Goal: Task Accomplishment & Management: Manage account settings

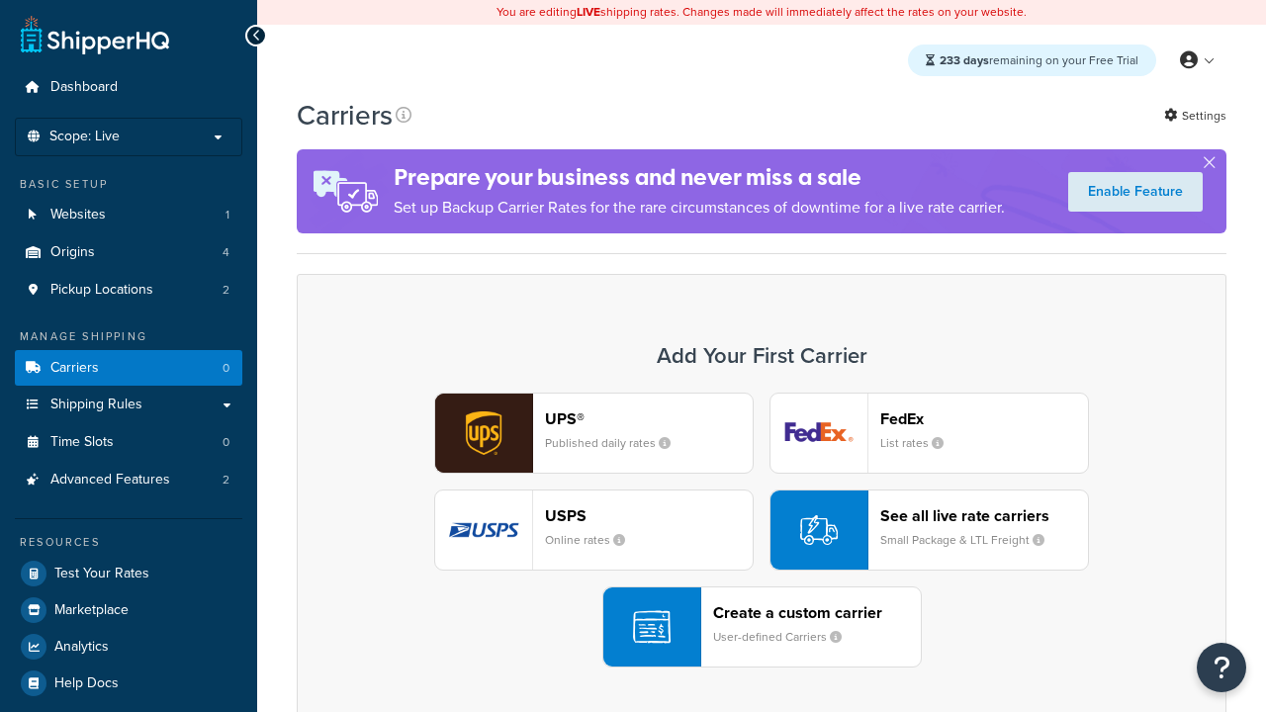
click at [762, 530] on div "UPS® Published daily rates FedEx List rates USPS Online rates See all live rate…" at bounding box center [761, 530] width 888 height 275
click at [762, 627] on div "Create a custom carrier User-defined Carriers" at bounding box center [817, 626] width 208 height 47
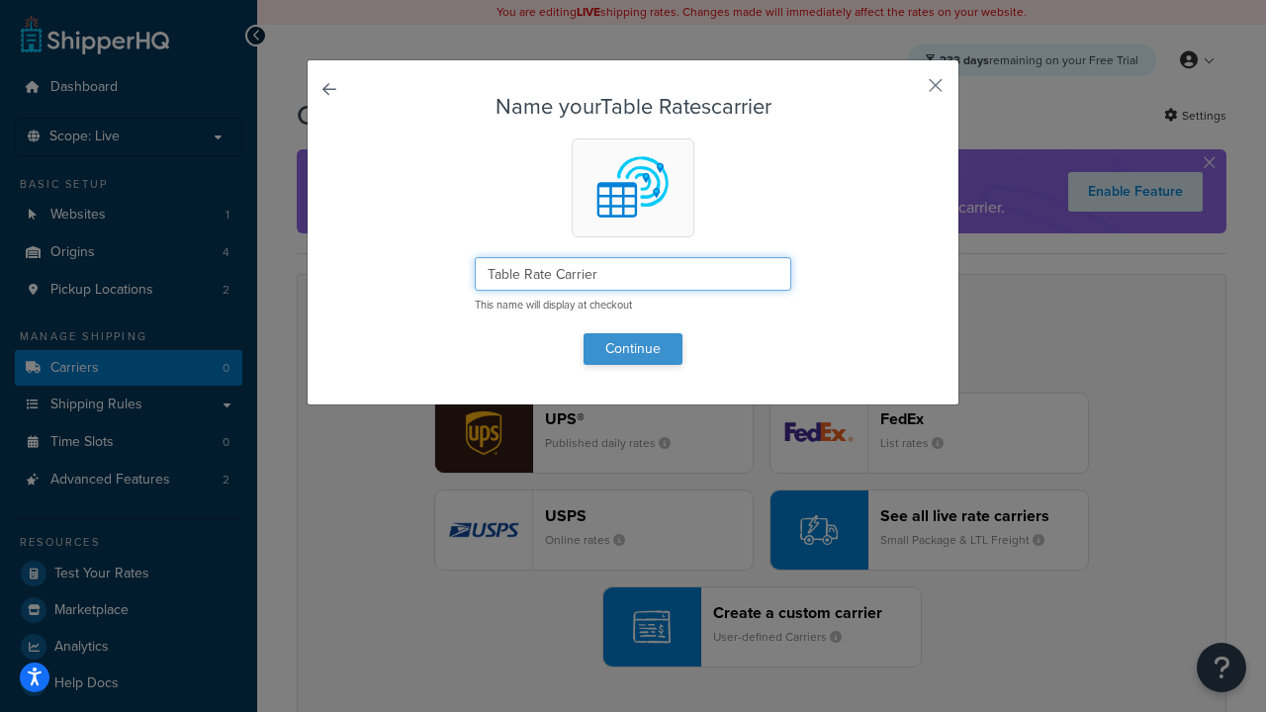
type input "Table Rate Carrier"
click at [633, 348] on button "Continue" at bounding box center [633, 349] width 99 height 32
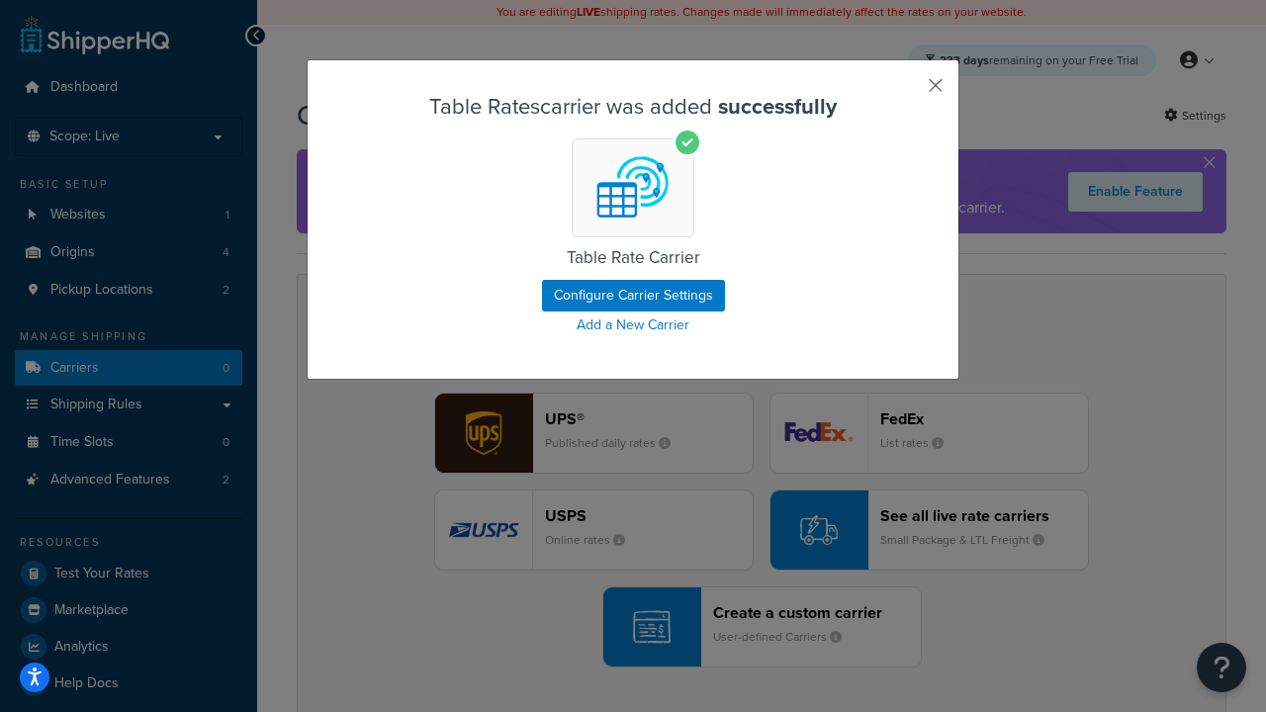
click at [906, 92] on button "button" at bounding box center [906, 92] width 5 height 5
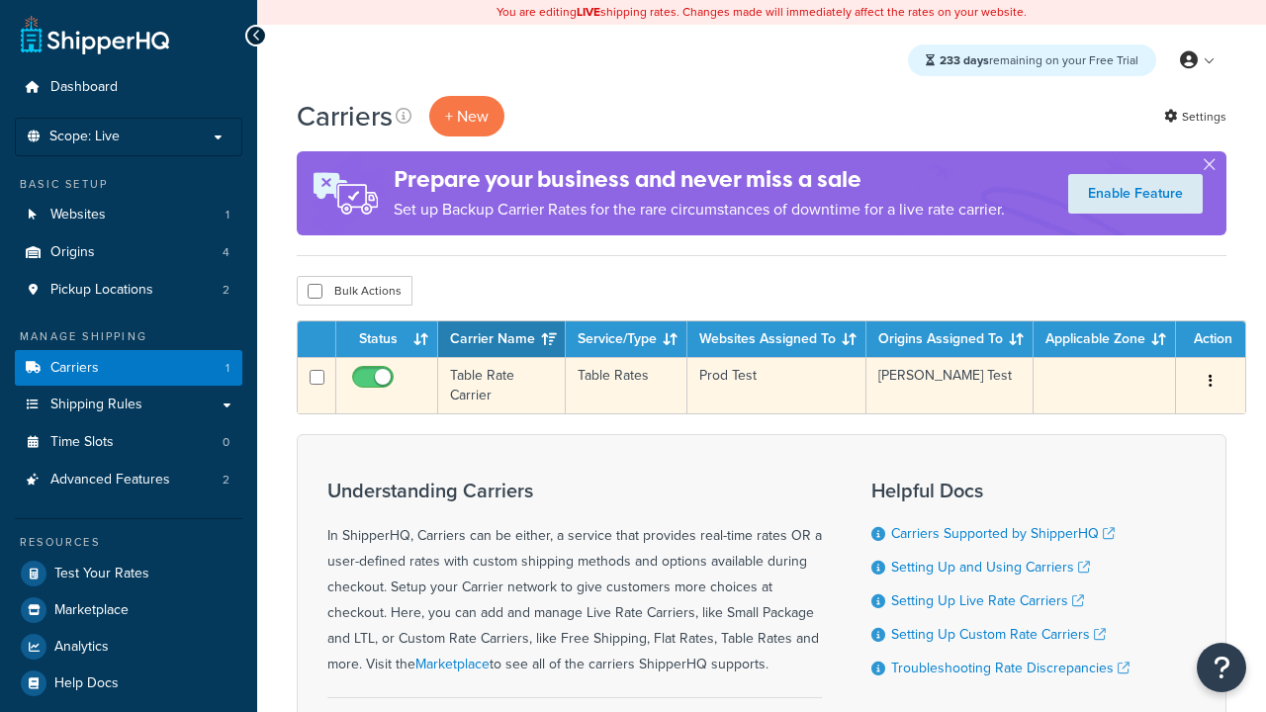
click at [1211, 383] on icon "button" at bounding box center [1211, 381] width 4 height 14
click at [0, 0] on link "Edit" at bounding box center [0, 0] width 0 height 0
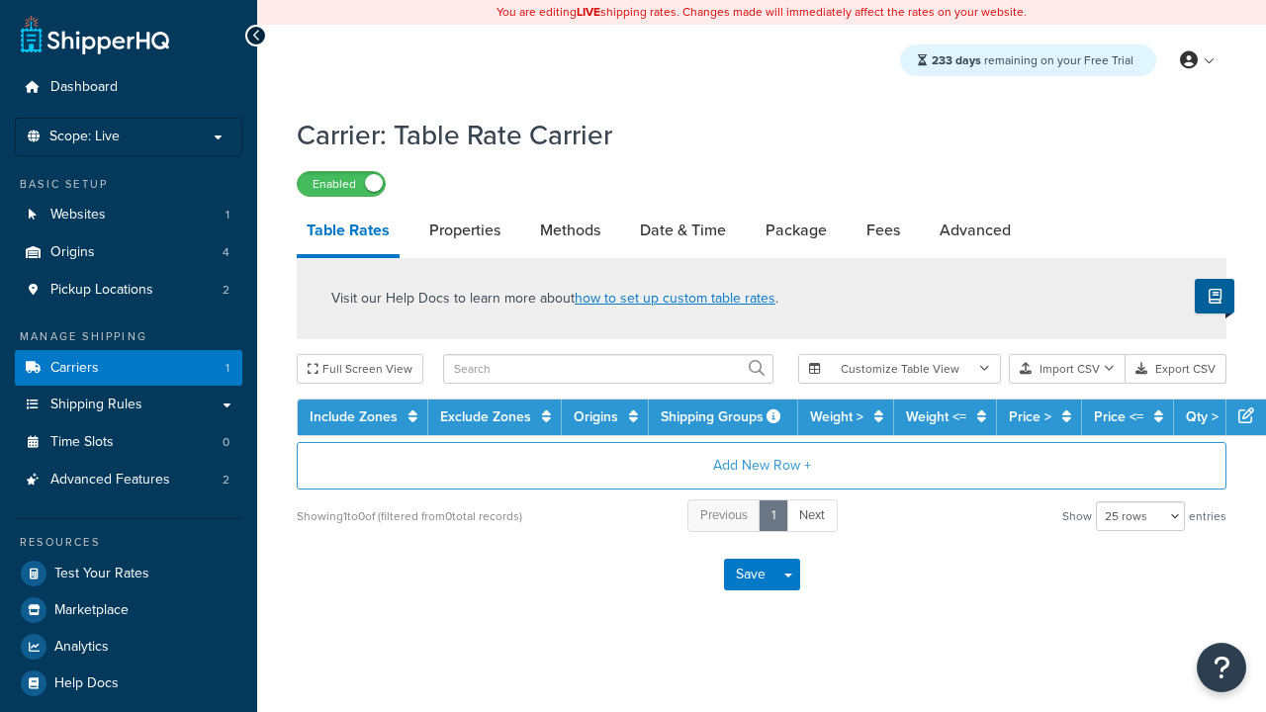
select select "25"
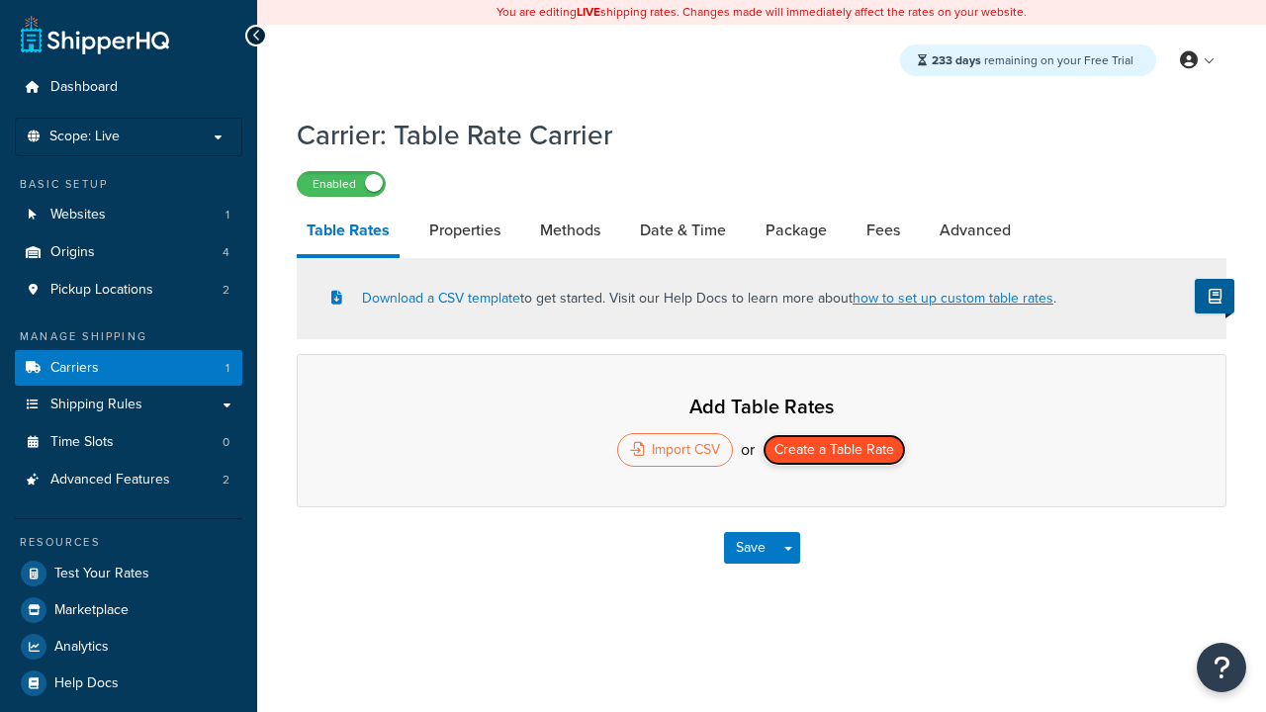
click at [834, 452] on button "Create a Table Rate" at bounding box center [834, 450] width 143 height 32
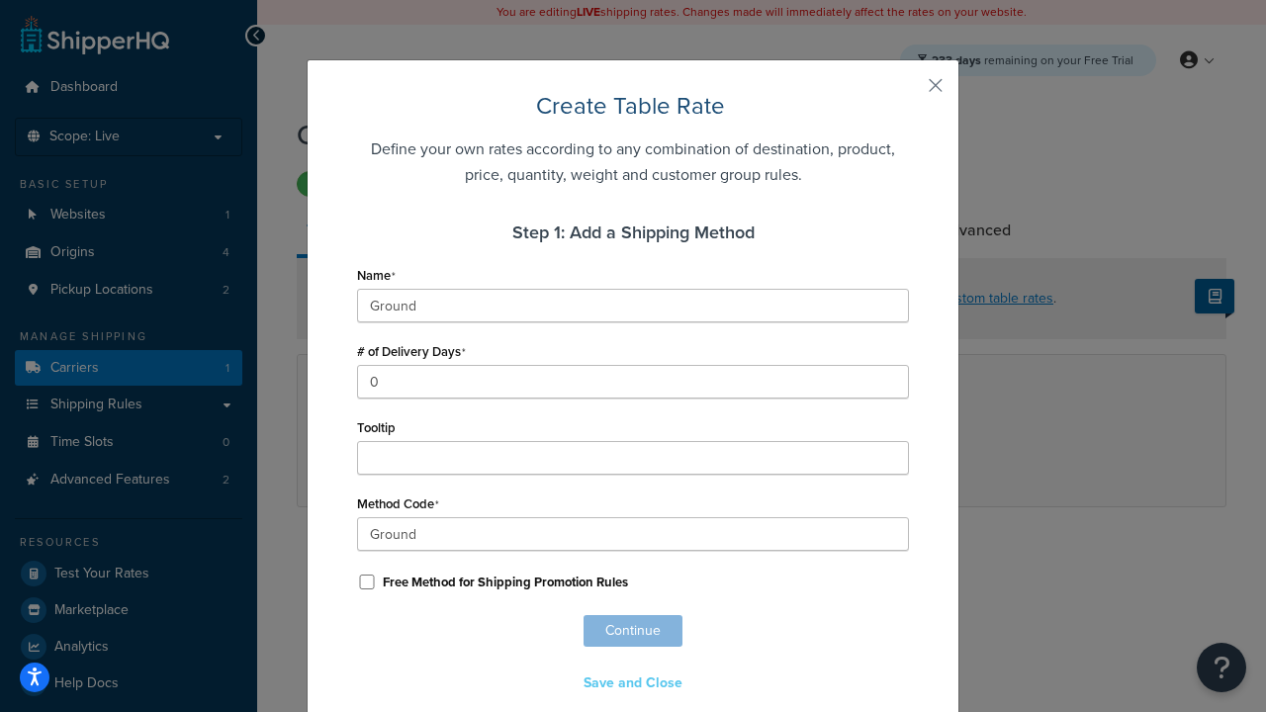
scroll to position [1236, 0]
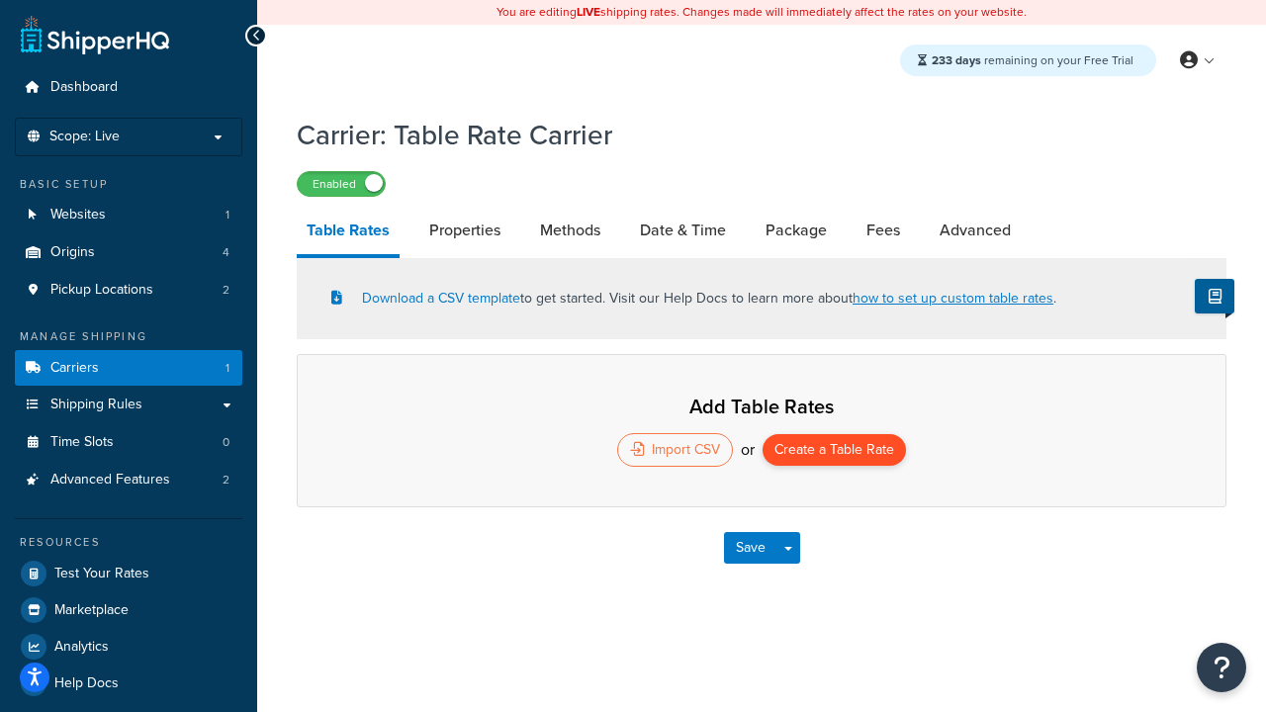
select select "25"
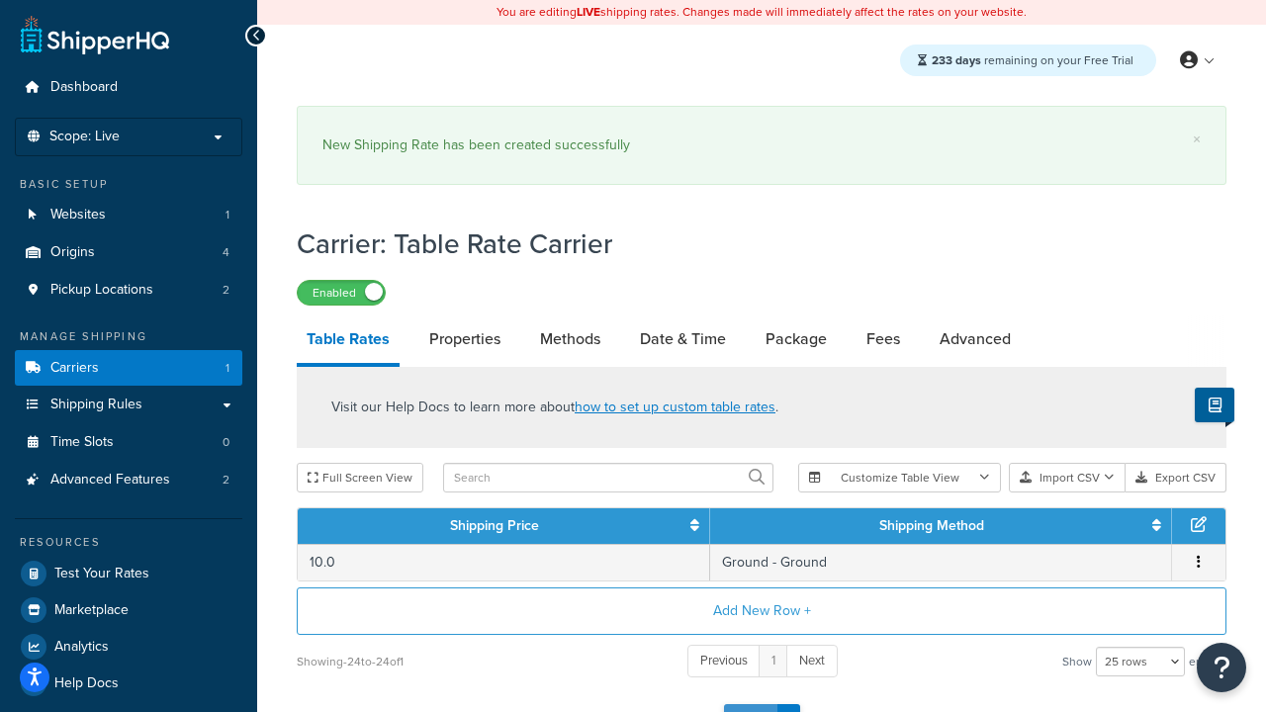
click at [750, 704] on button "Save" at bounding box center [750, 720] width 53 height 32
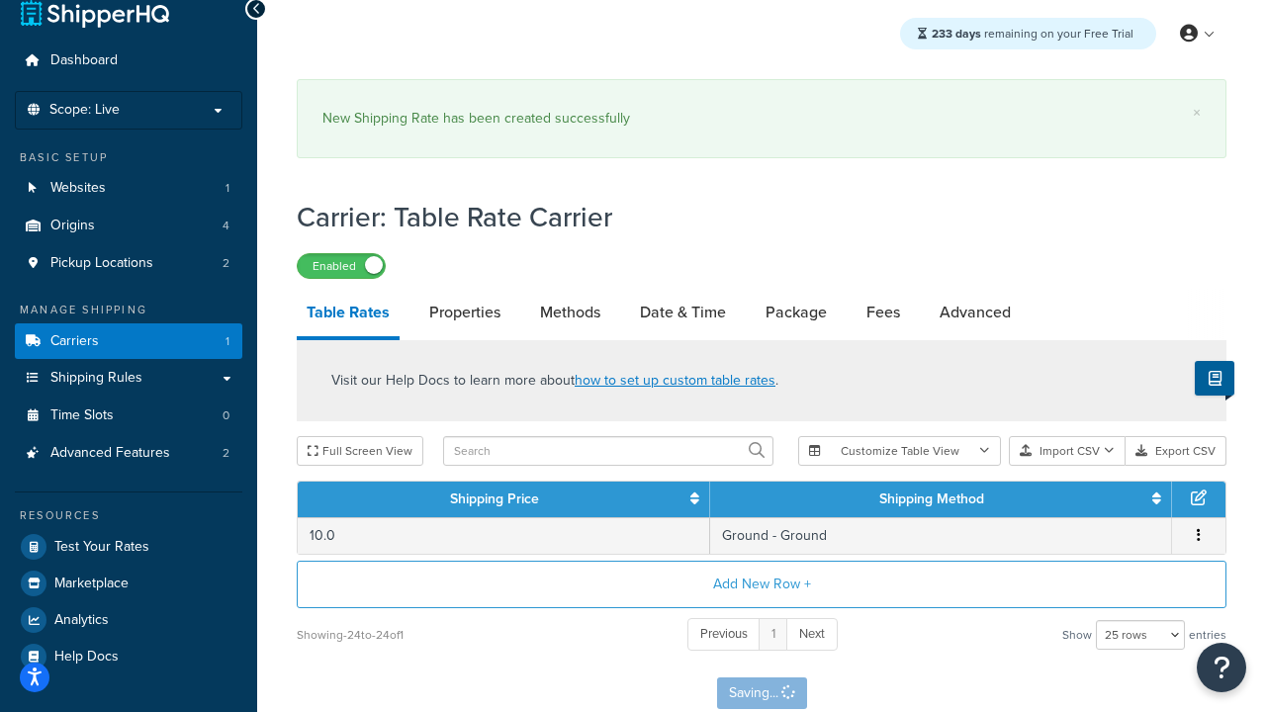
scroll to position [0, 0]
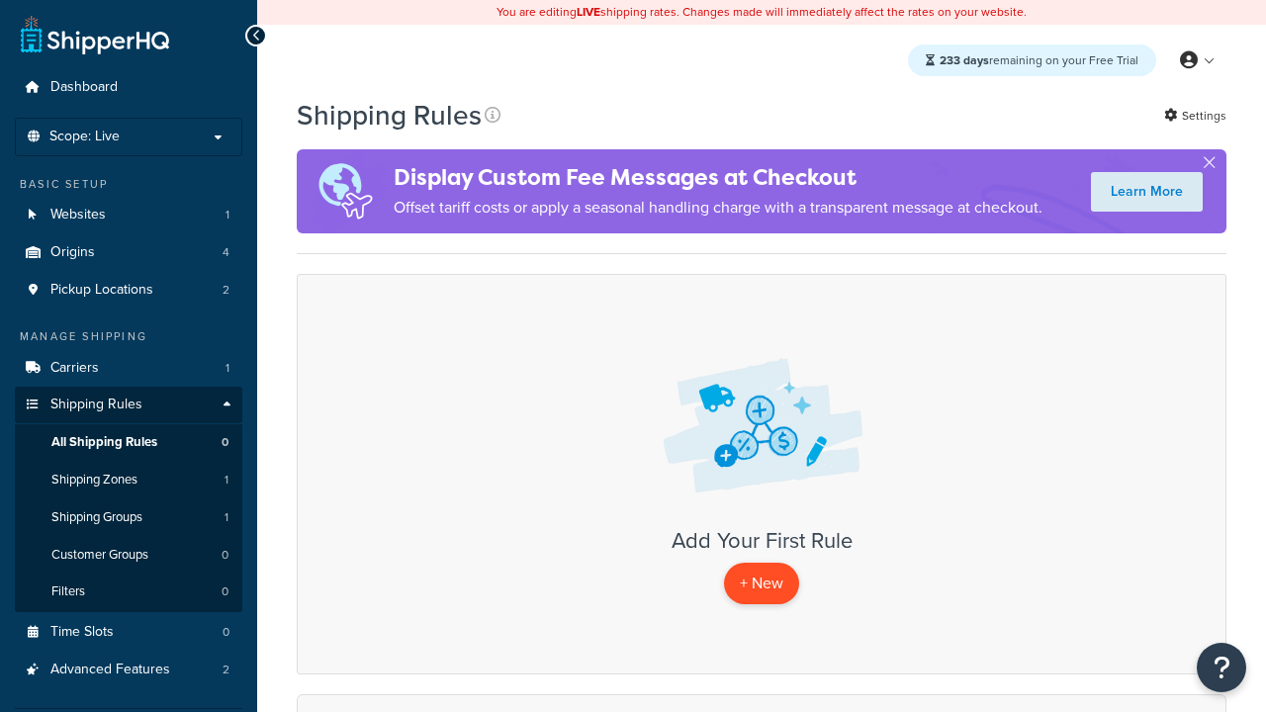
click at [762, 584] on p "+ New" at bounding box center [761, 583] width 75 height 41
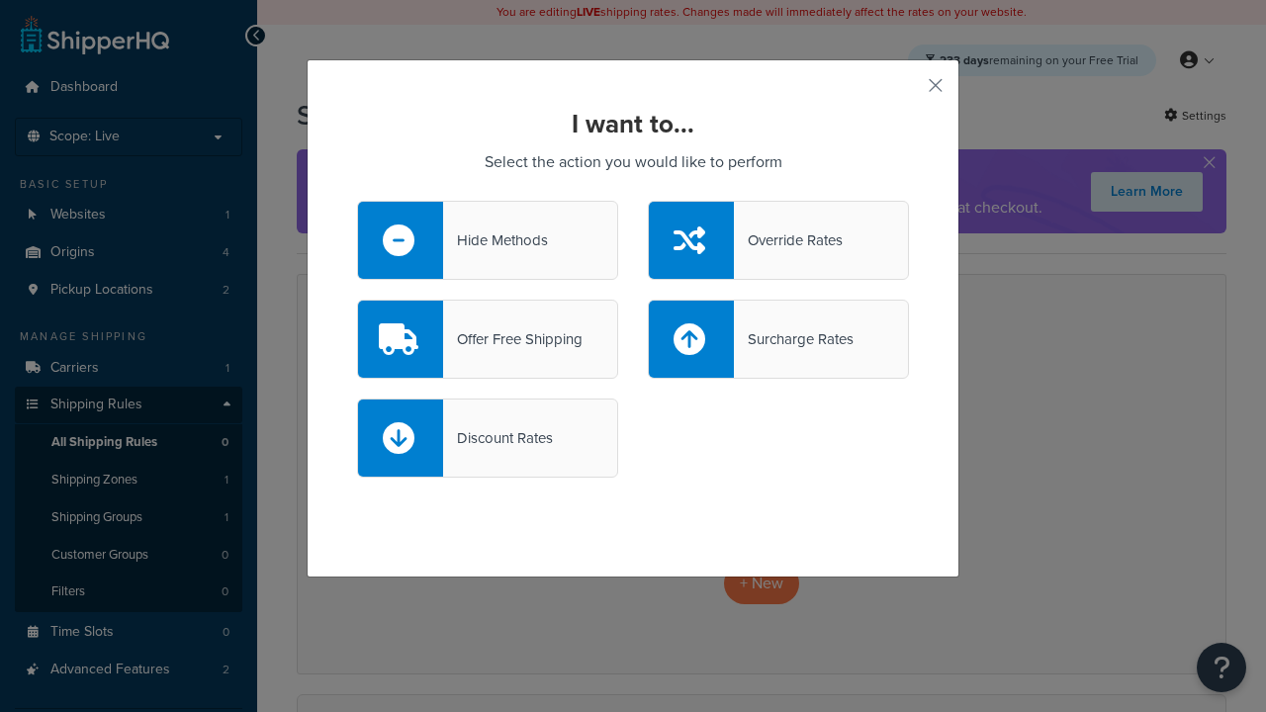
click at [778, 240] on div "Override Rates" at bounding box center [788, 240] width 109 height 28
click at [0, 0] on input "Override Rates" at bounding box center [0, 0] width 0 height 0
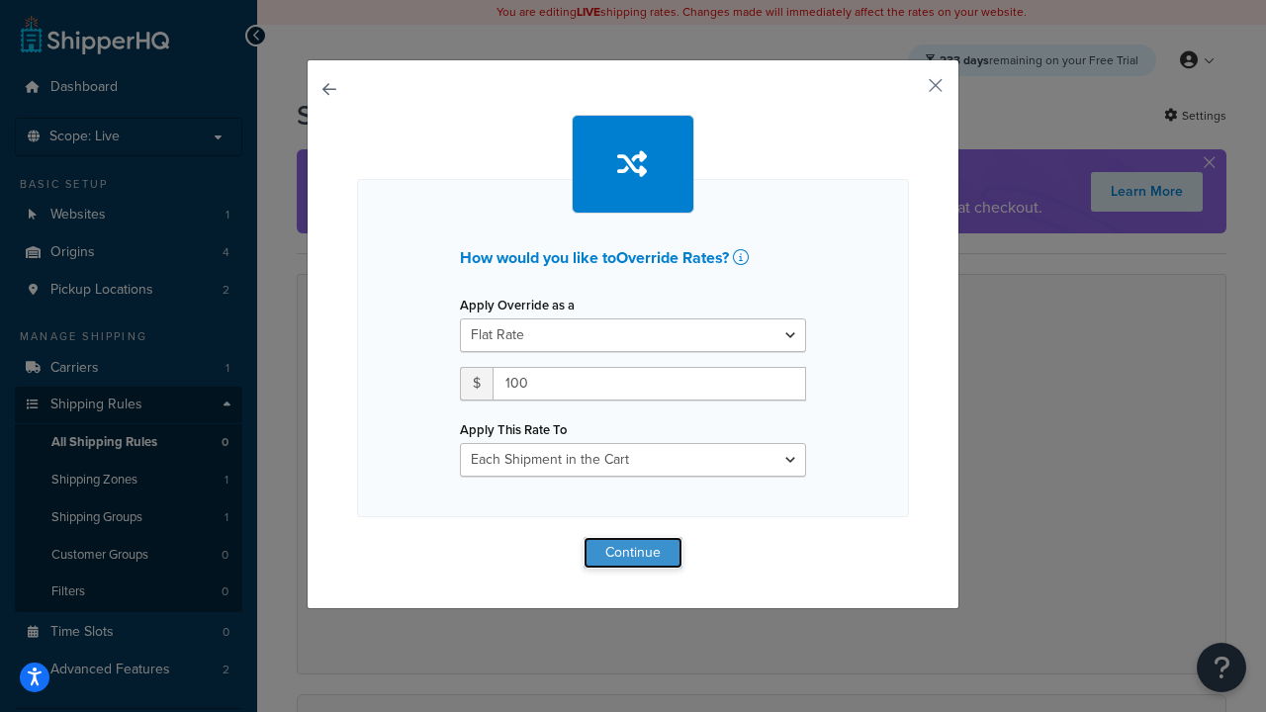
click at [633, 552] on button "Continue" at bounding box center [633, 553] width 99 height 32
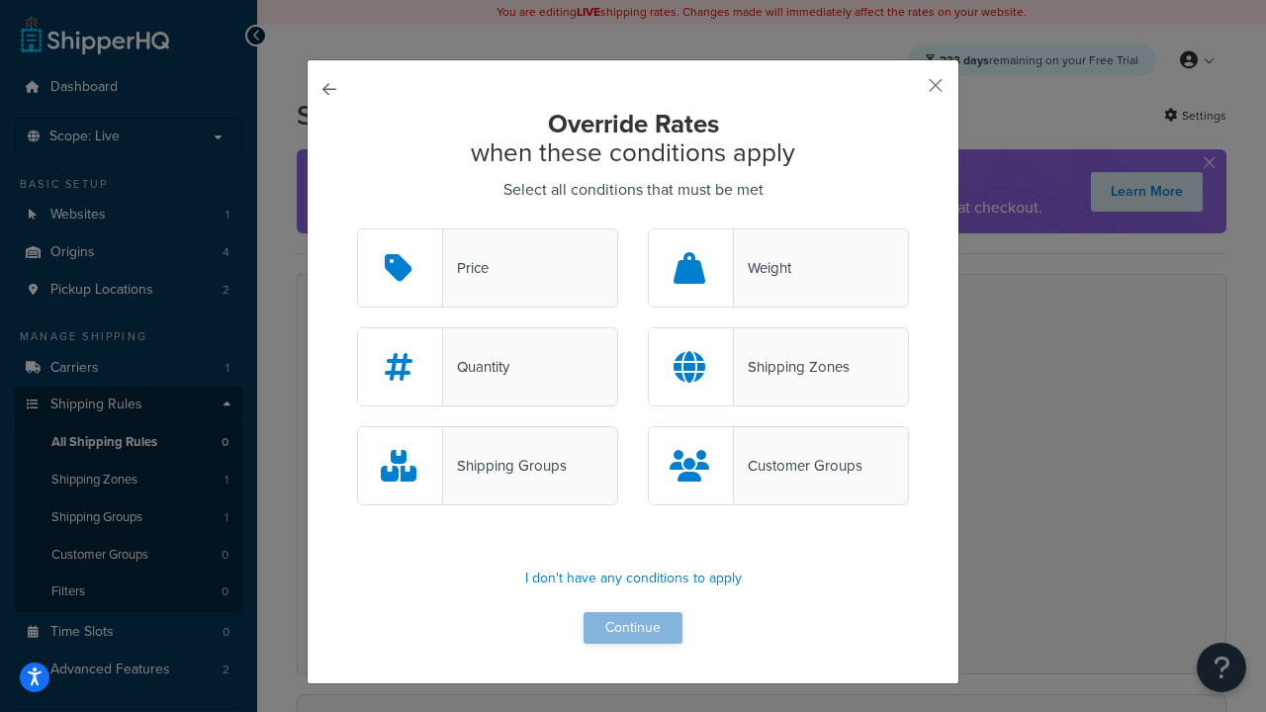
click at [488, 269] on div "Price" at bounding box center [465, 268] width 45 height 28
click at [0, 0] on input "Price" at bounding box center [0, 0] width 0 height 0
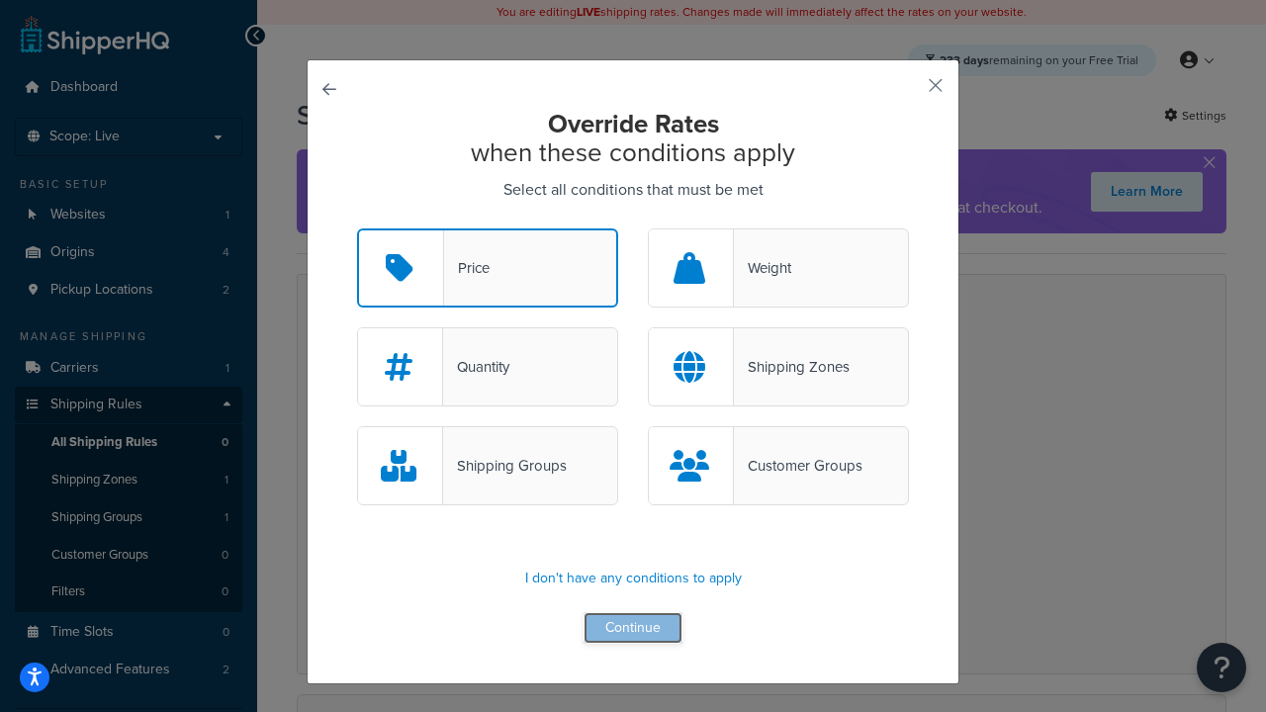
click at [633, 629] on button "Continue" at bounding box center [633, 628] width 99 height 32
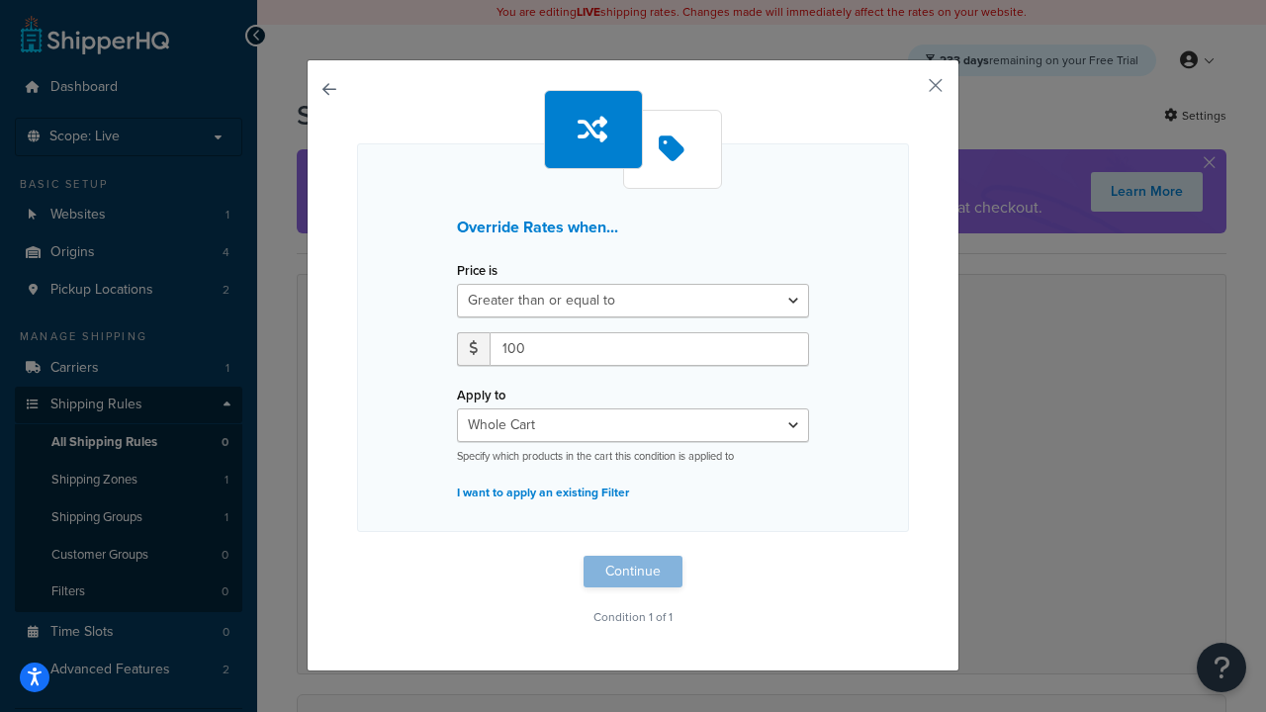
type input "100"
click at [633, 572] on button "Continue" at bounding box center [633, 572] width 99 height 32
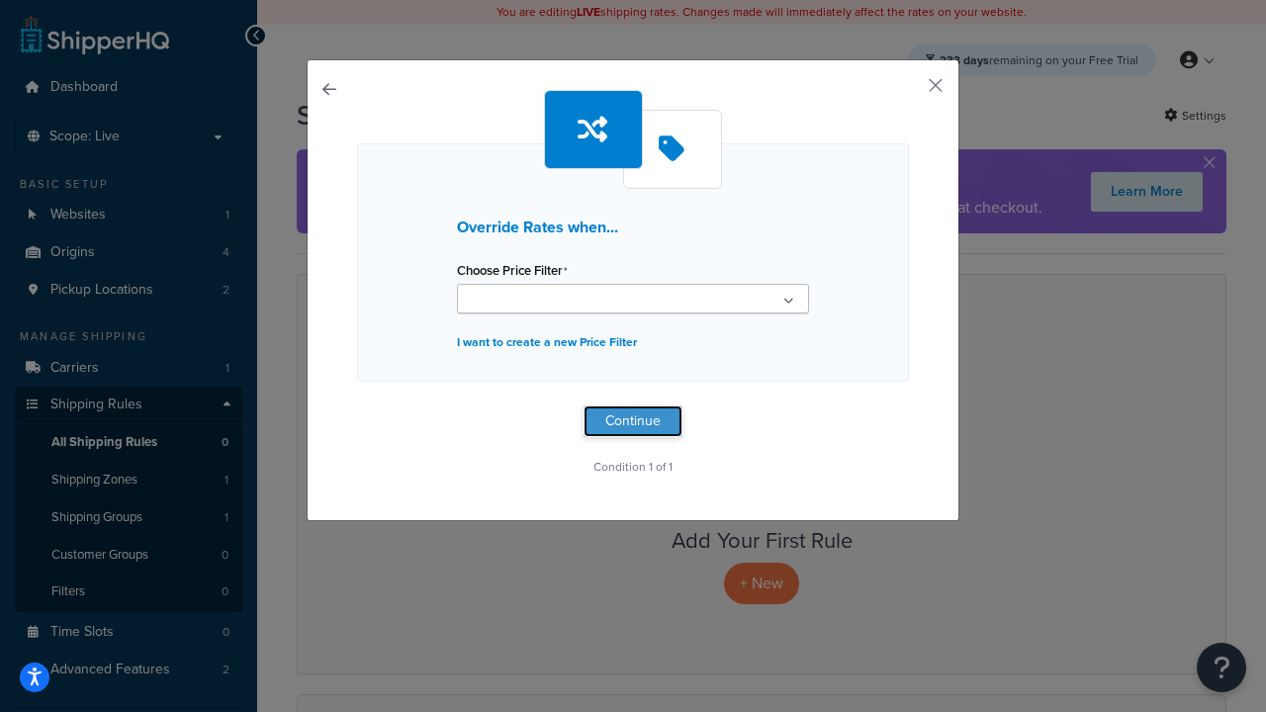
click at [633, 421] on button "Continue" at bounding box center [633, 421] width 99 height 32
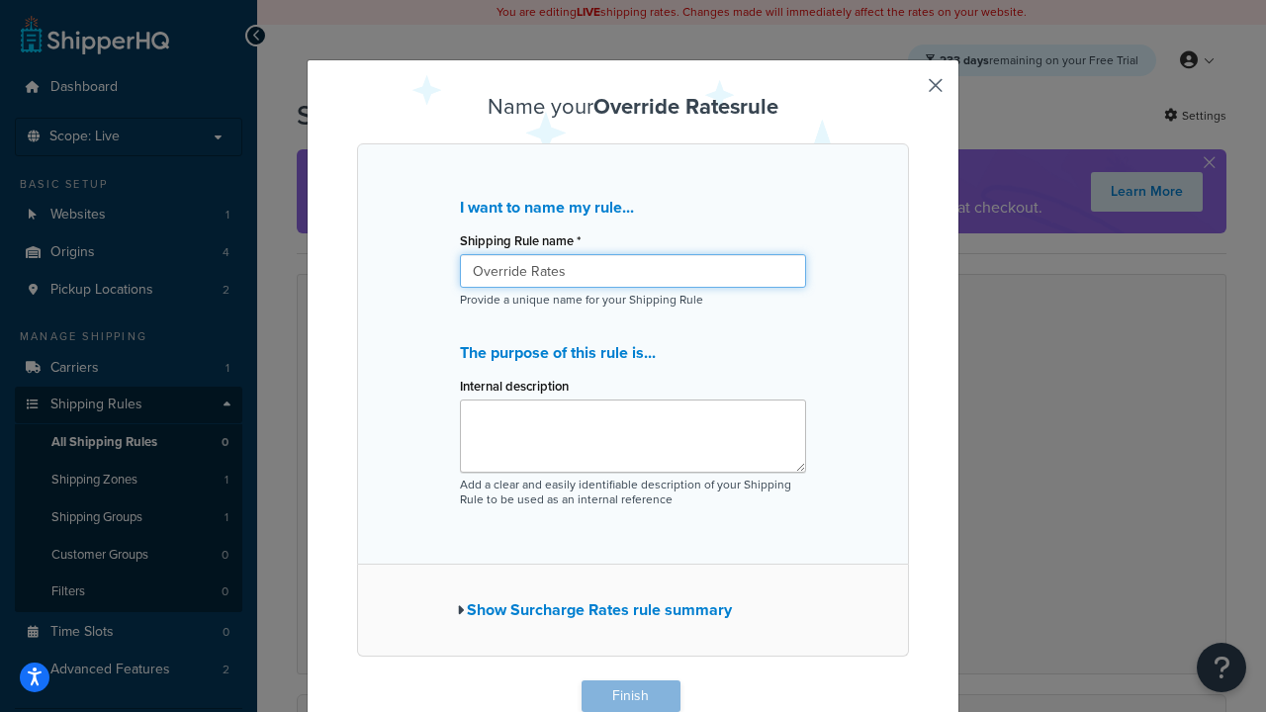
type input "Override Rates"
click at [630, 696] on button "Finish" at bounding box center [631, 696] width 99 height 32
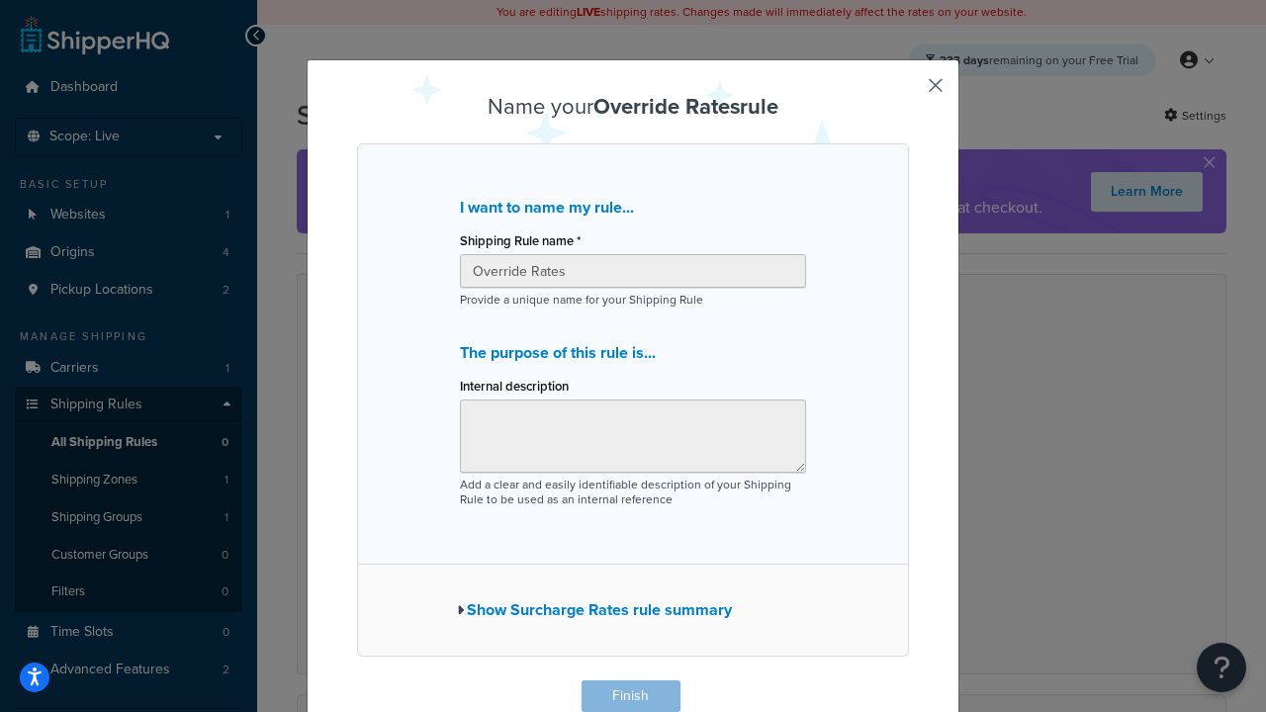
scroll to position [1, 0]
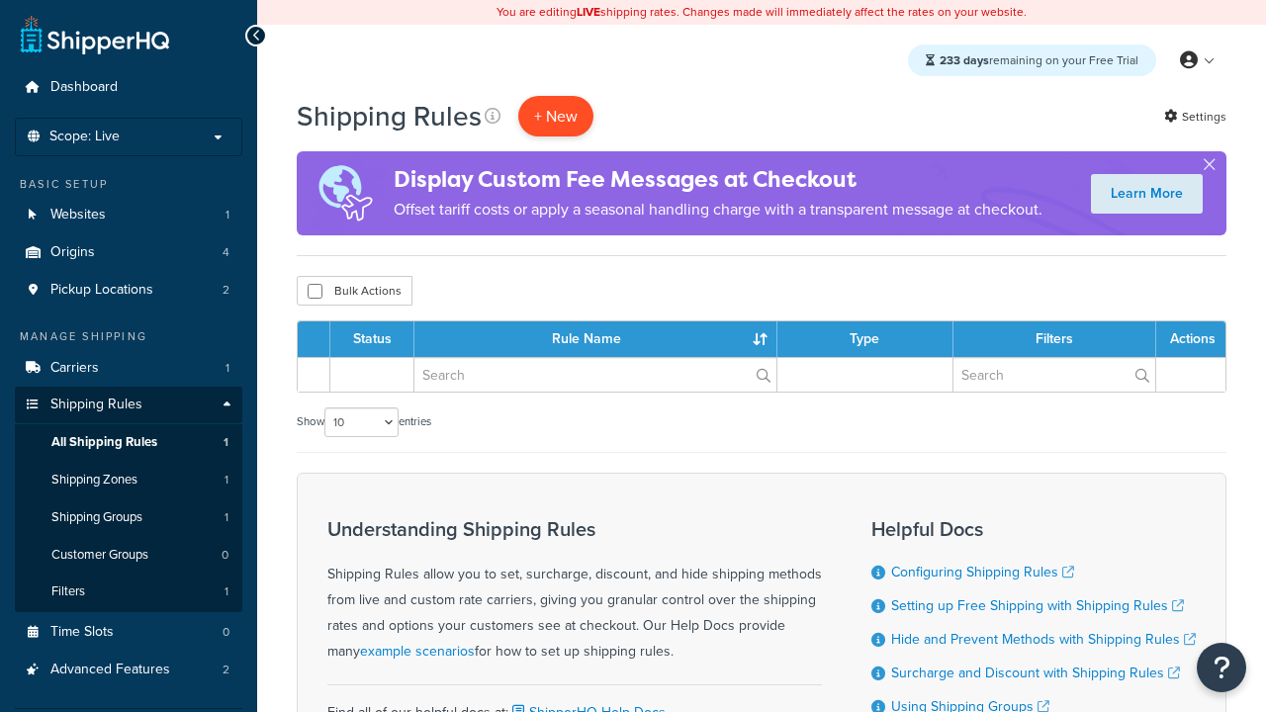
click at [556, 116] on p "+ New" at bounding box center [555, 116] width 75 height 41
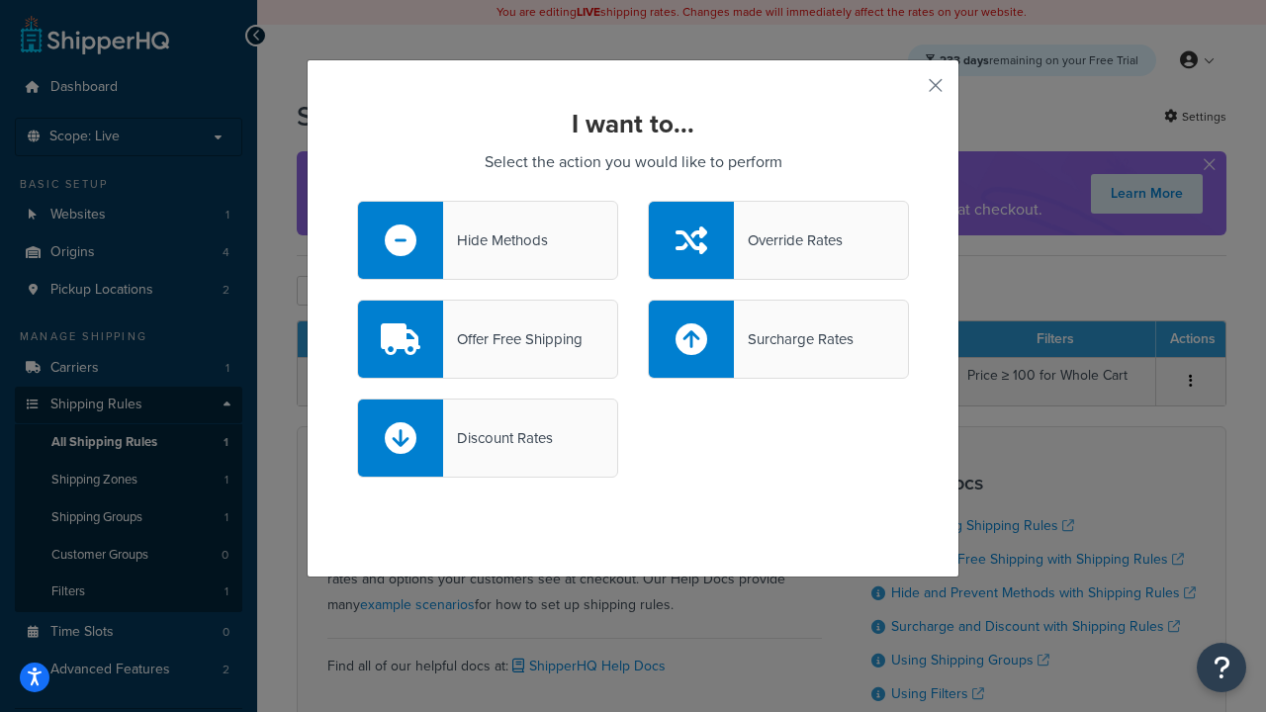
click at [488, 339] on div "Offer Free Shipping" at bounding box center [512, 339] width 139 height 28
click at [0, 0] on input "Offer Free Shipping" at bounding box center [0, 0] width 0 height 0
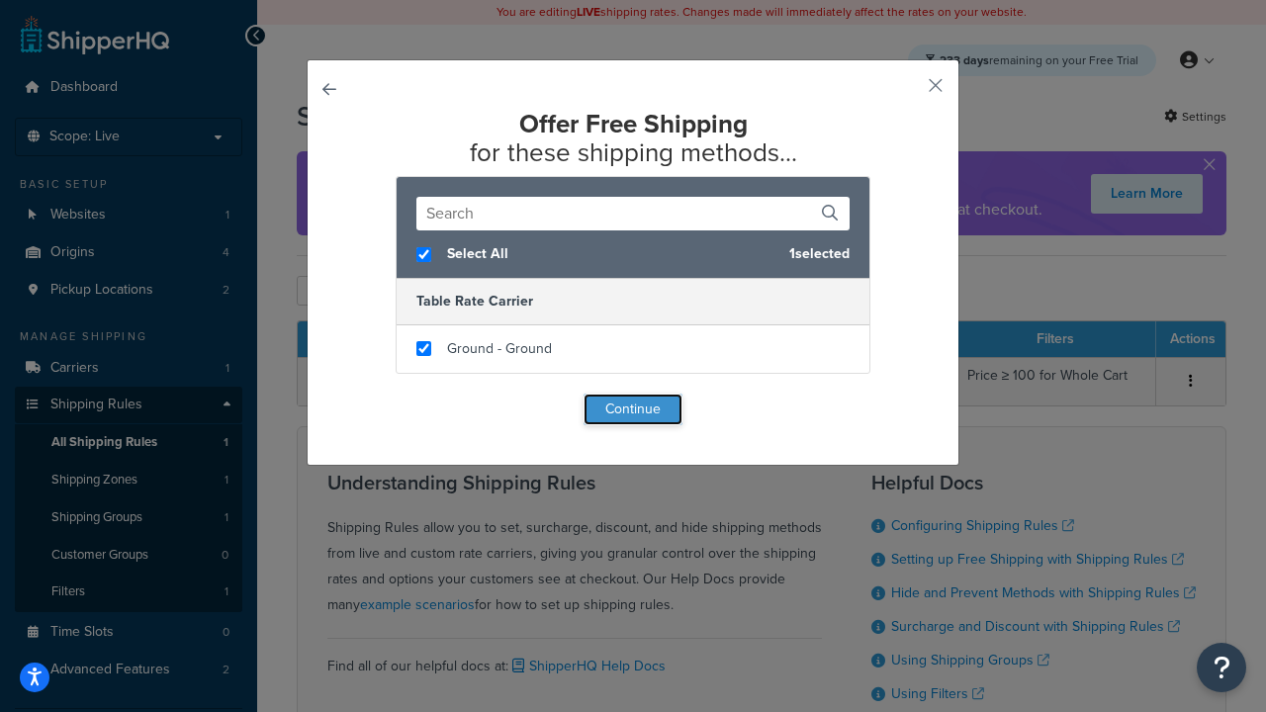
click at [633, 409] on button "Continue" at bounding box center [633, 410] width 99 height 32
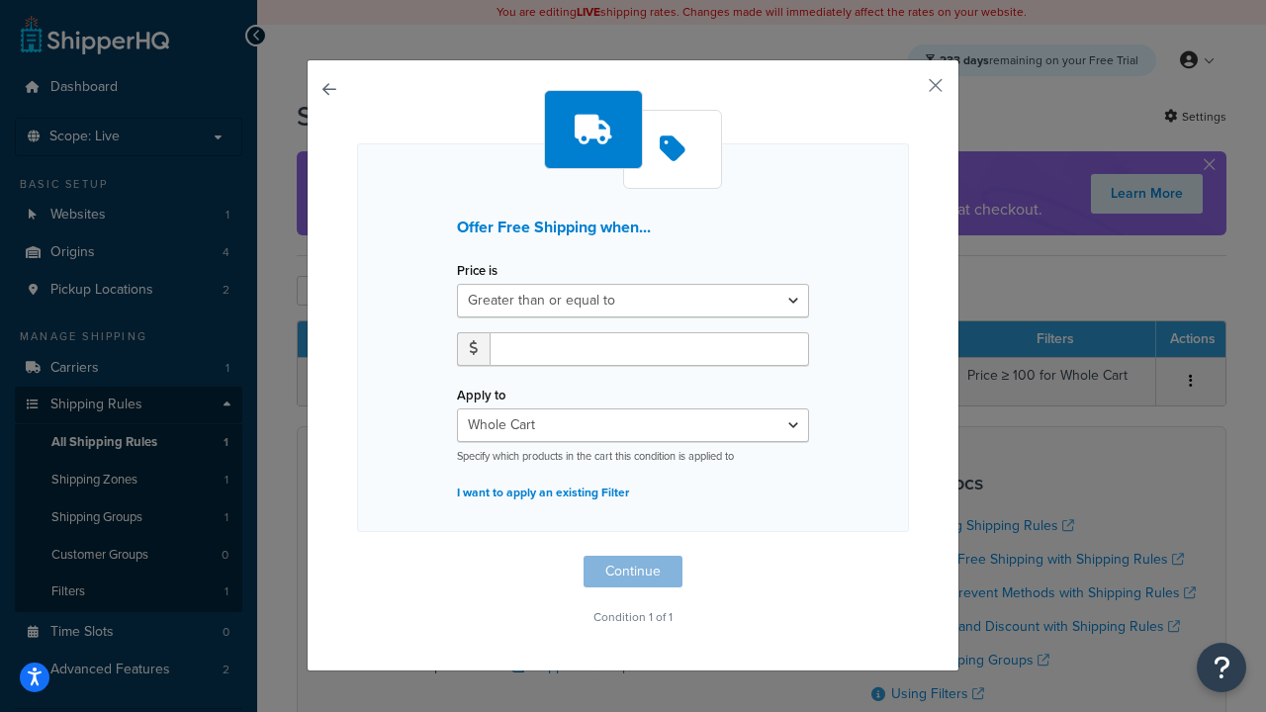
click at [477, 271] on label "Price is" at bounding box center [477, 270] width 41 height 15
click at [477, 284] on select "Greater than or equal to Between or equal to Less than or equal to" at bounding box center [633, 301] width 352 height 34
click at [649, 348] on input "number" at bounding box center [649, 349] width 319 height 34
type input "50"
click at [633, 572] on button "Continue" at bounding box center [633, 572] width 99 height 32
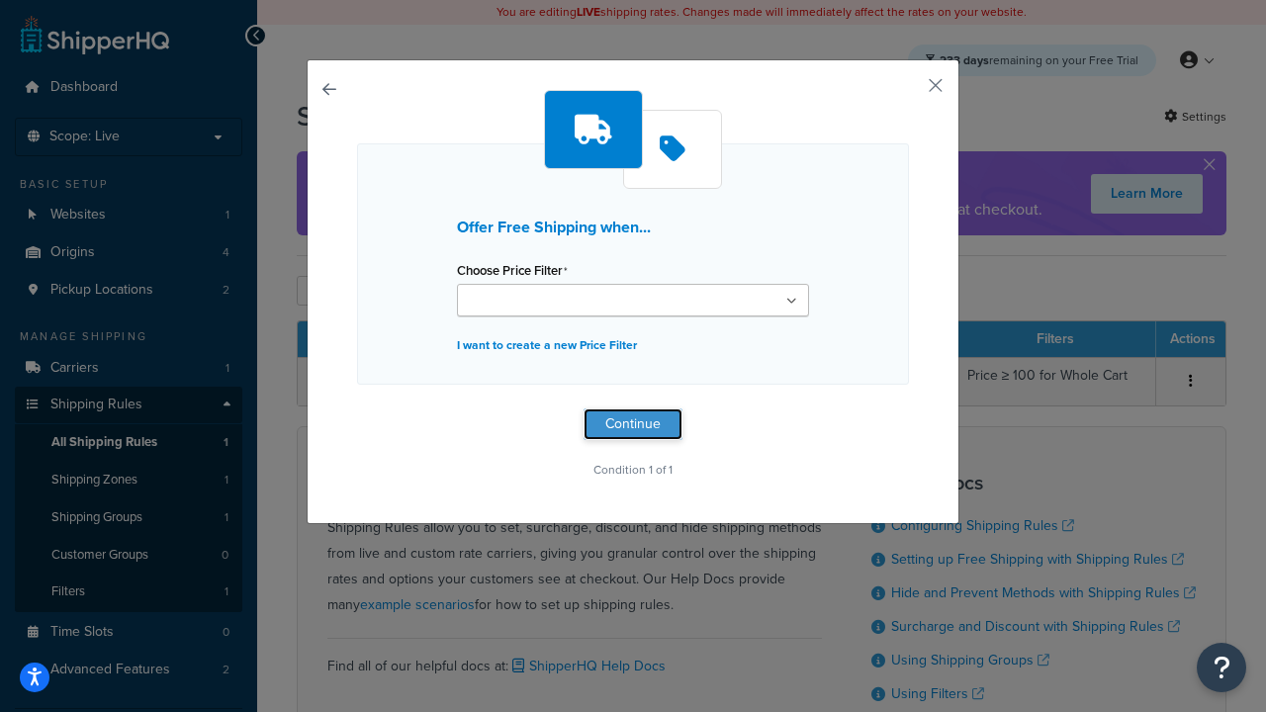
click at [633, 423] on button "Continue" at bounding box center [633, 424] width 99 height 32
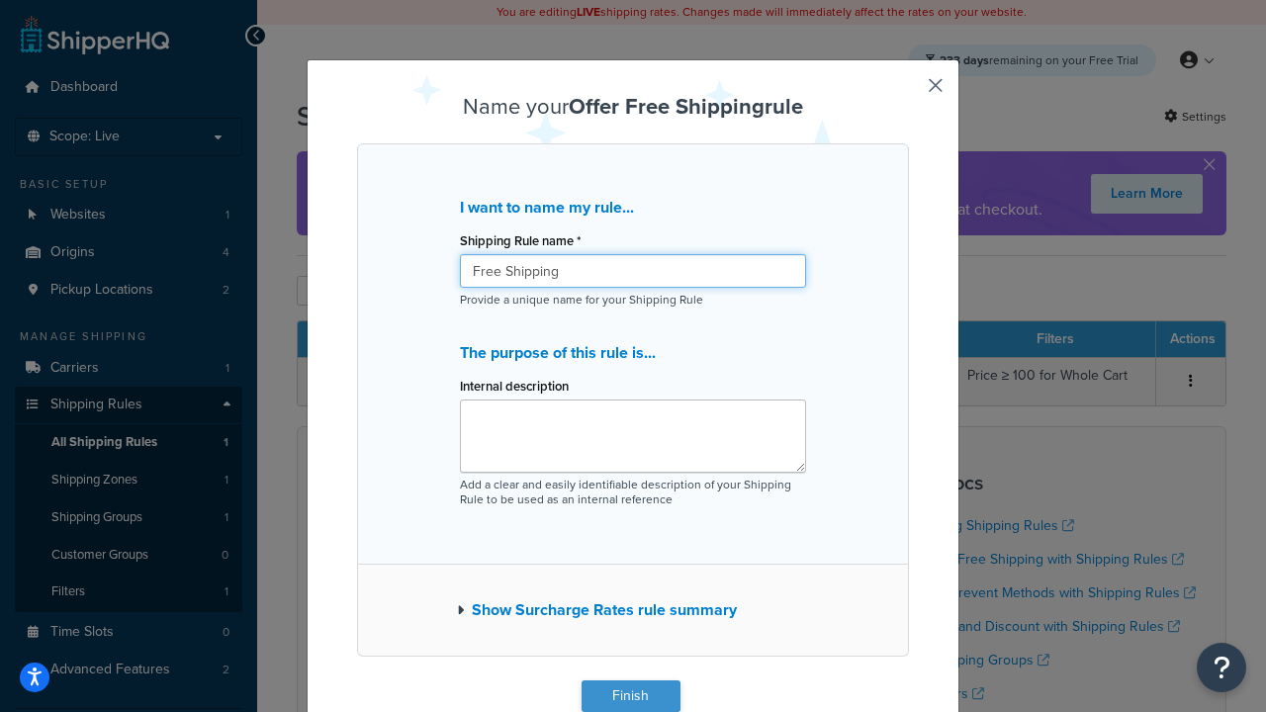
type input "Free Shipping"
click at [630, 696] on button "Finish" at bounding box center [631, 696] width 99 height 32
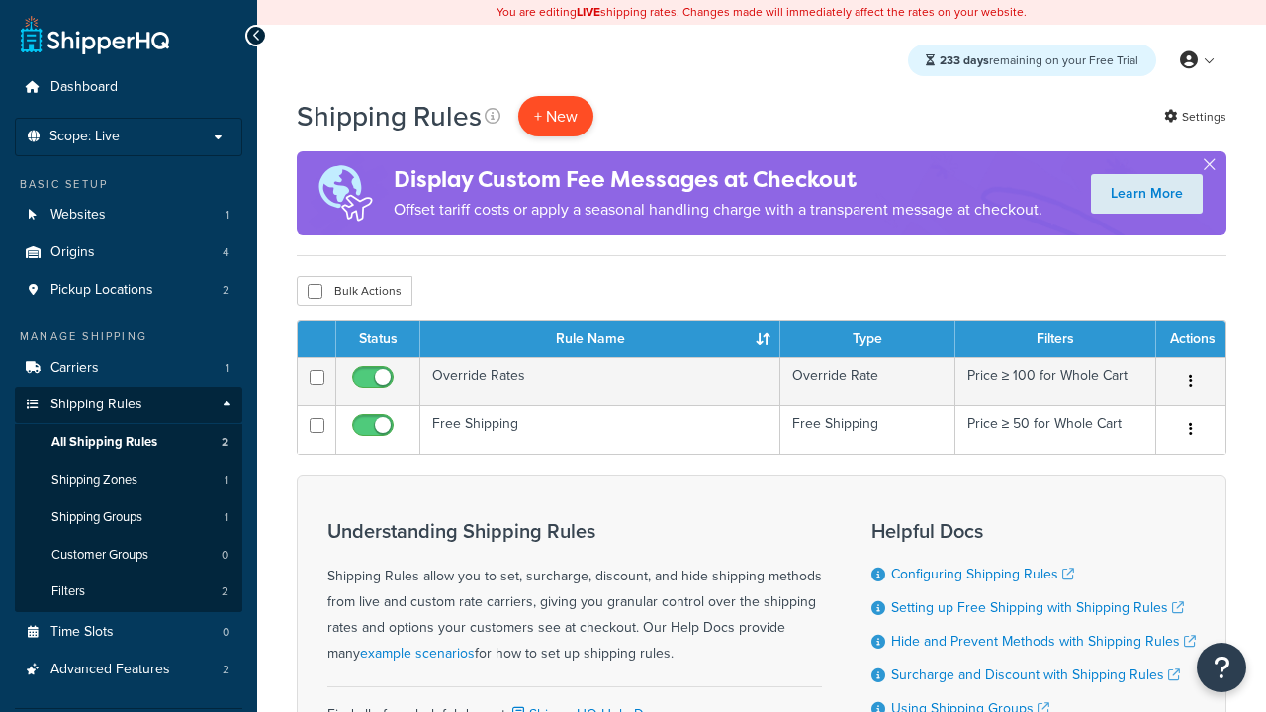
click at [556, 116] on p "+ New" at bounding box center [555, 116] width 75 height 41
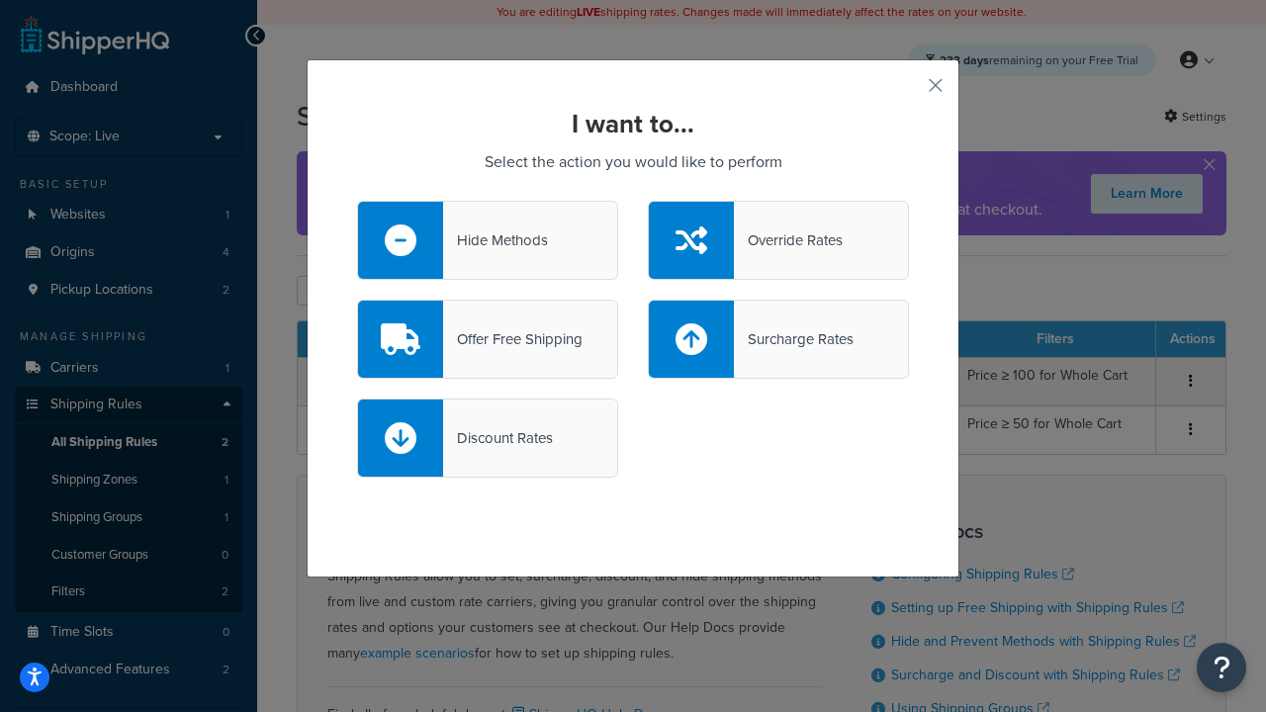
click at [778, 339] on div "Surcharge Rates" at bounding box center [794, 339] width 120 height 28
click at [0, 0] on input "Surcharge Rates" at bounding box center [0, 0] width 0 height 0
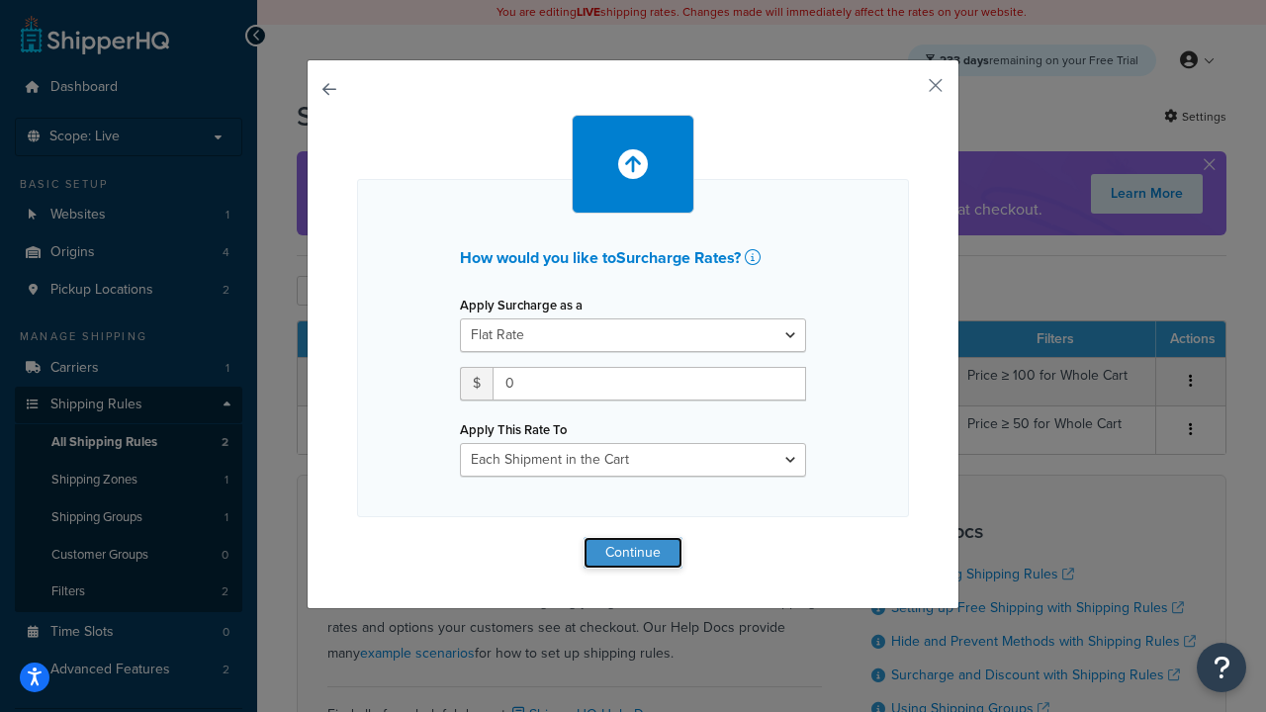
click at [633, 552] on button "Continue" at bounding box center [633, 553] width 99 height 32
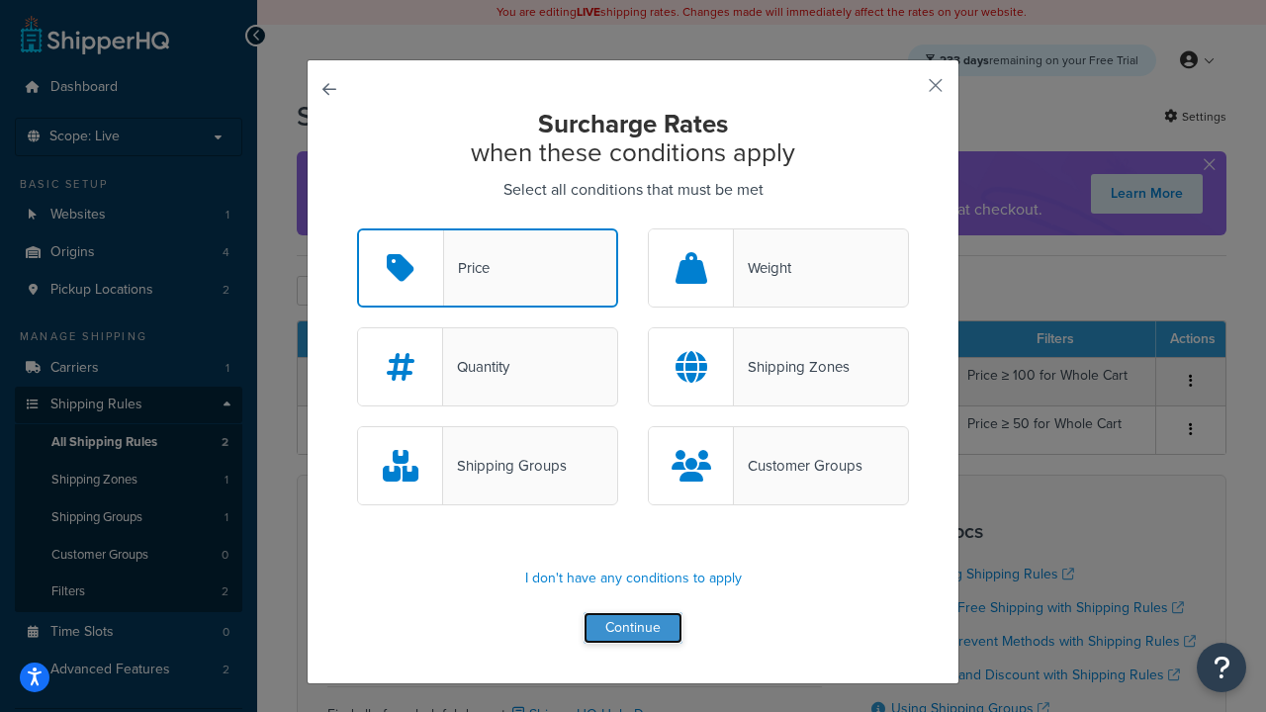
click at [633, 629] on button "Continue" at bounding box center [633, 628] width 99 height 32
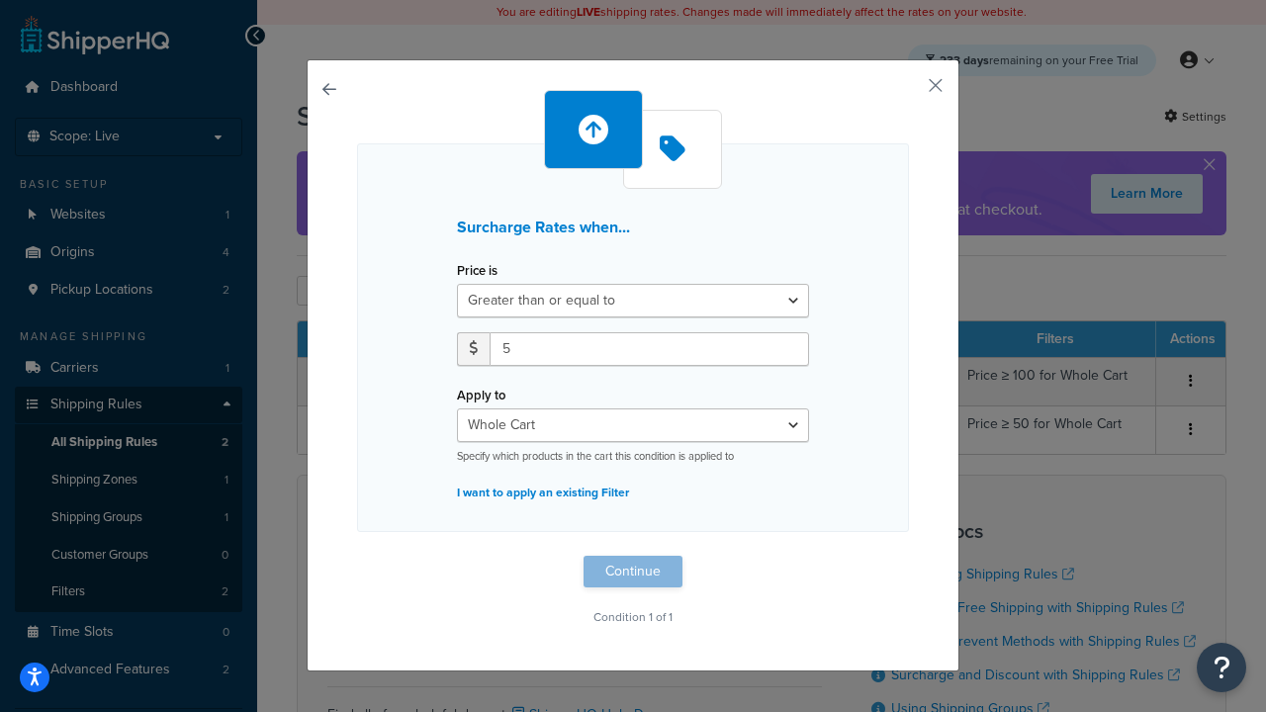
type input "5"
click at [633, 572] on button "Continue" at bounding box center [633, 572] width 99 height 32
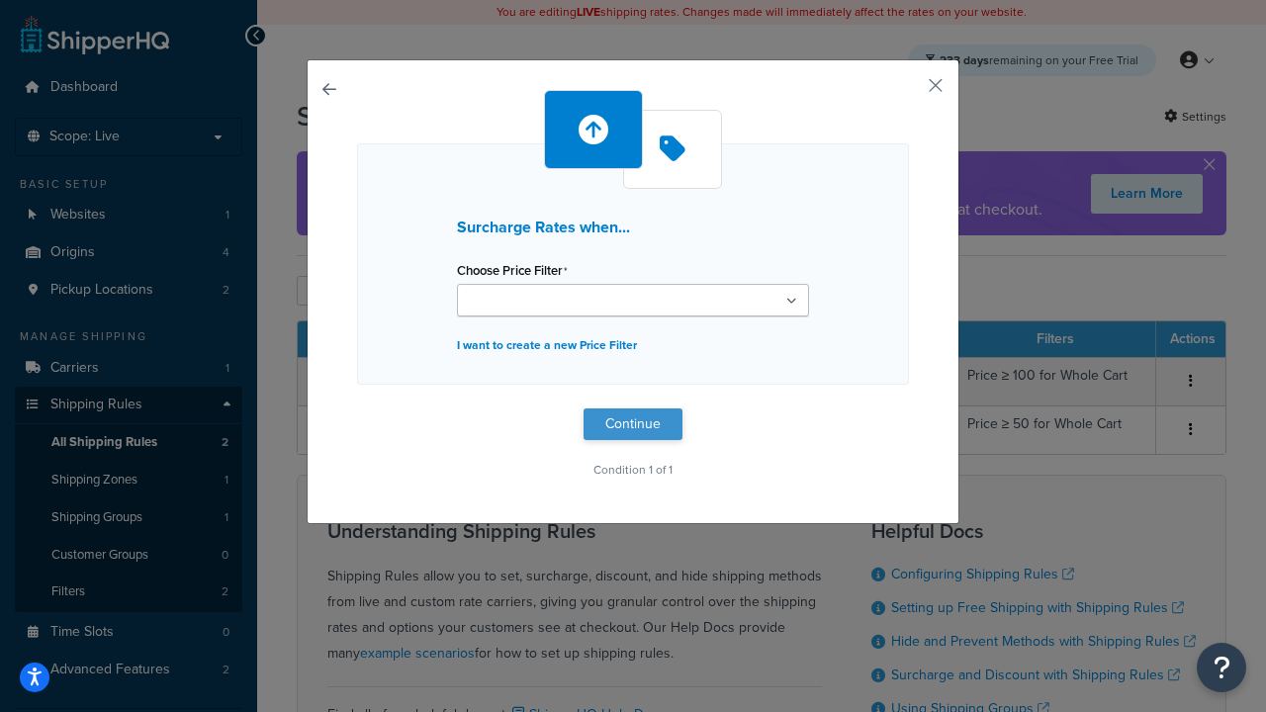
click at [633, 423] on button "Continue" at bounding box center [633, 424] width 99 height 32
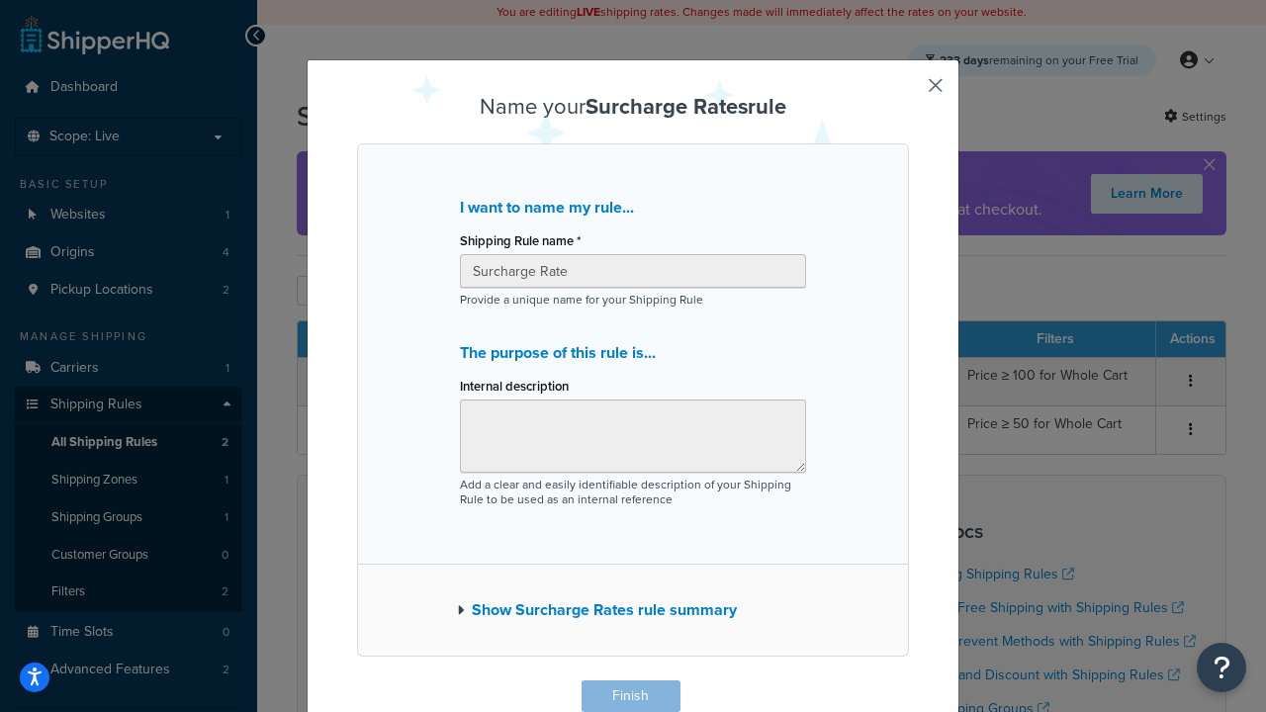
scroll to position [1, 0]
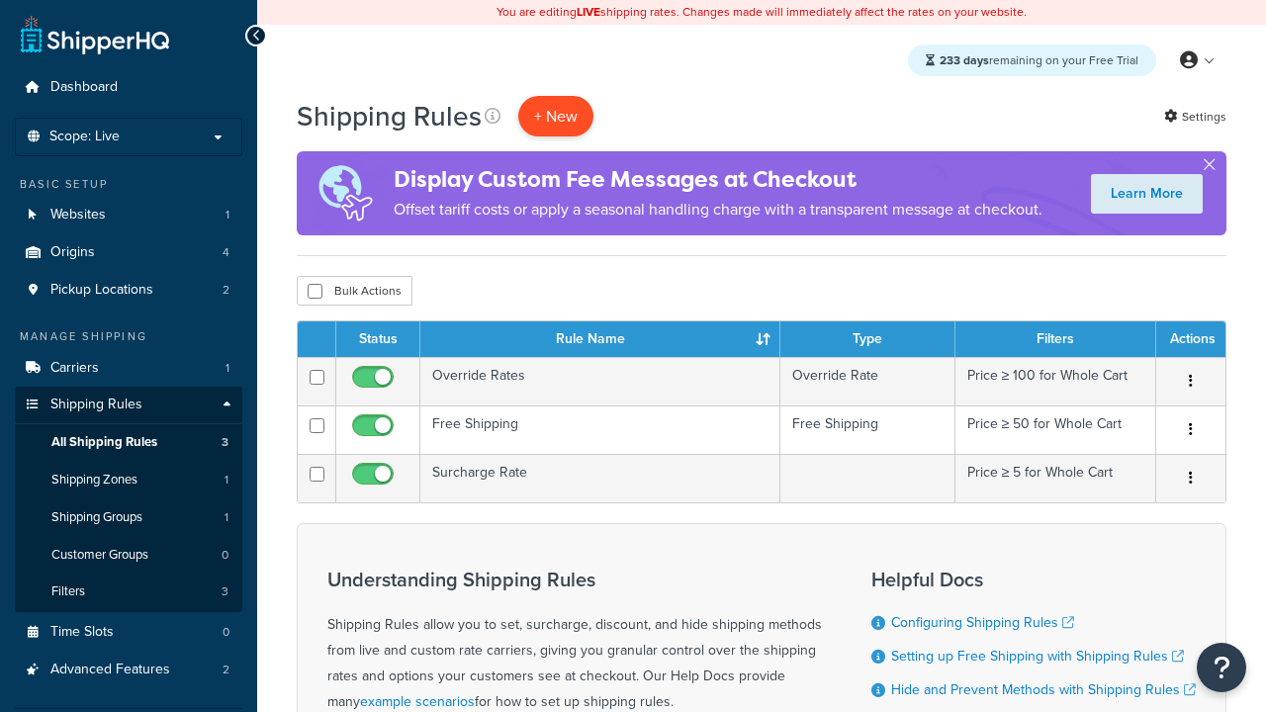
click at [556, 116] on p "+ New" at bounding box center [555, 116] width 75 height 41
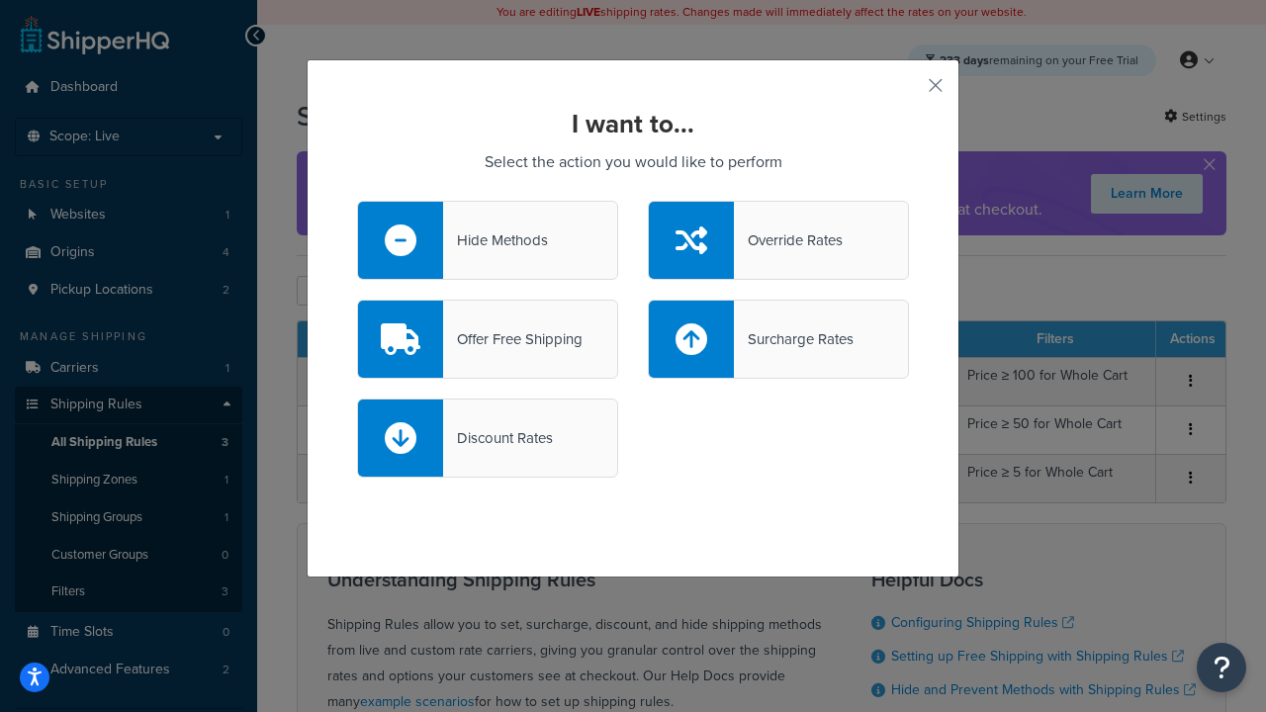
click at [488, 438] on div "Discount Rates" at bounding box center [498, 438] width 110 height 28
click at [0, 0] on input "Discount Rates" at bounding box center [0, 0] width 0 height 0
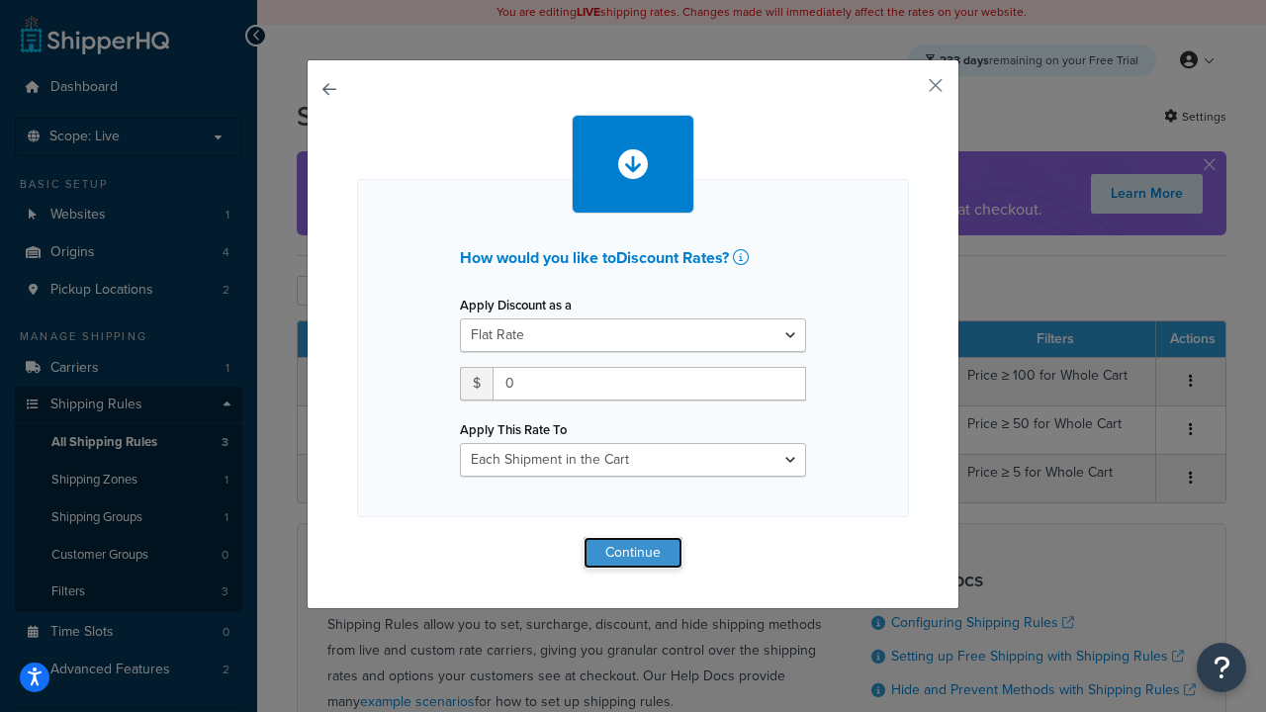
click at [633, 552] on button "Continue" at bounding box center [633, 553] width 99 height 32
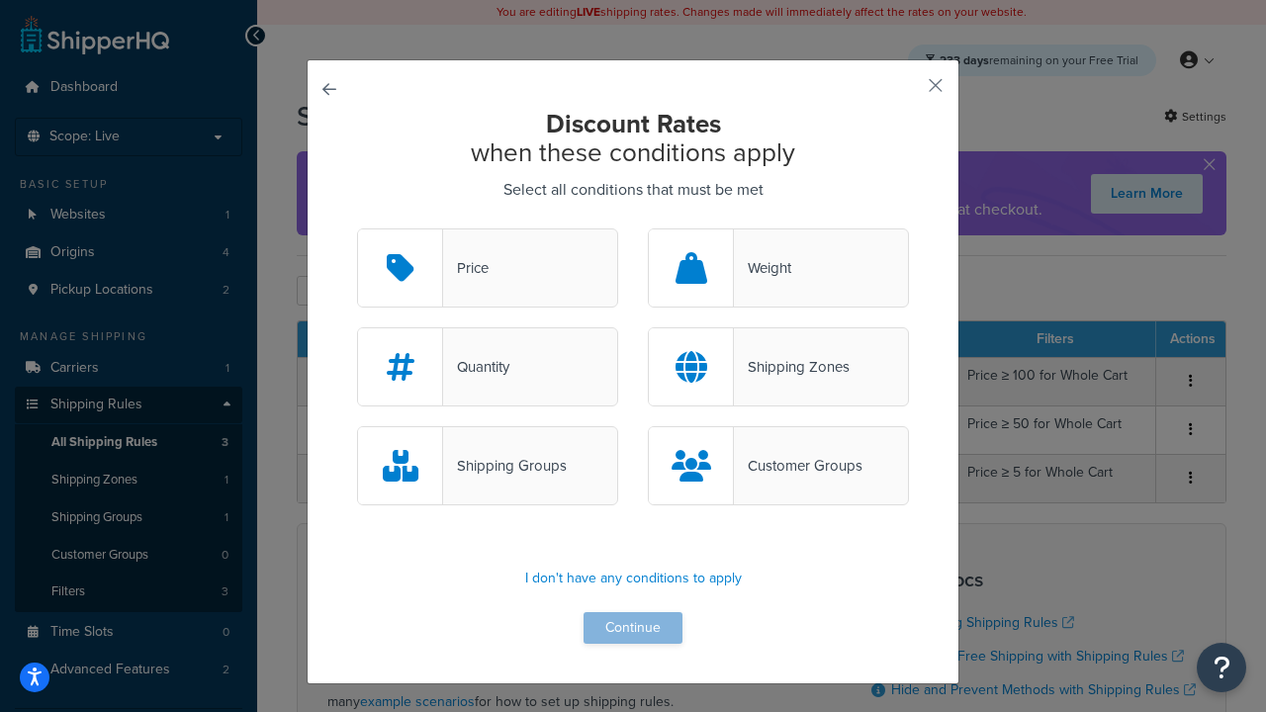
click at [488, 269] on div "Price" at bounding box center [465, 268] width 45 height 28
click at [0, 0] on input "Price" at bounding box center [0, 0] width 0 height 0
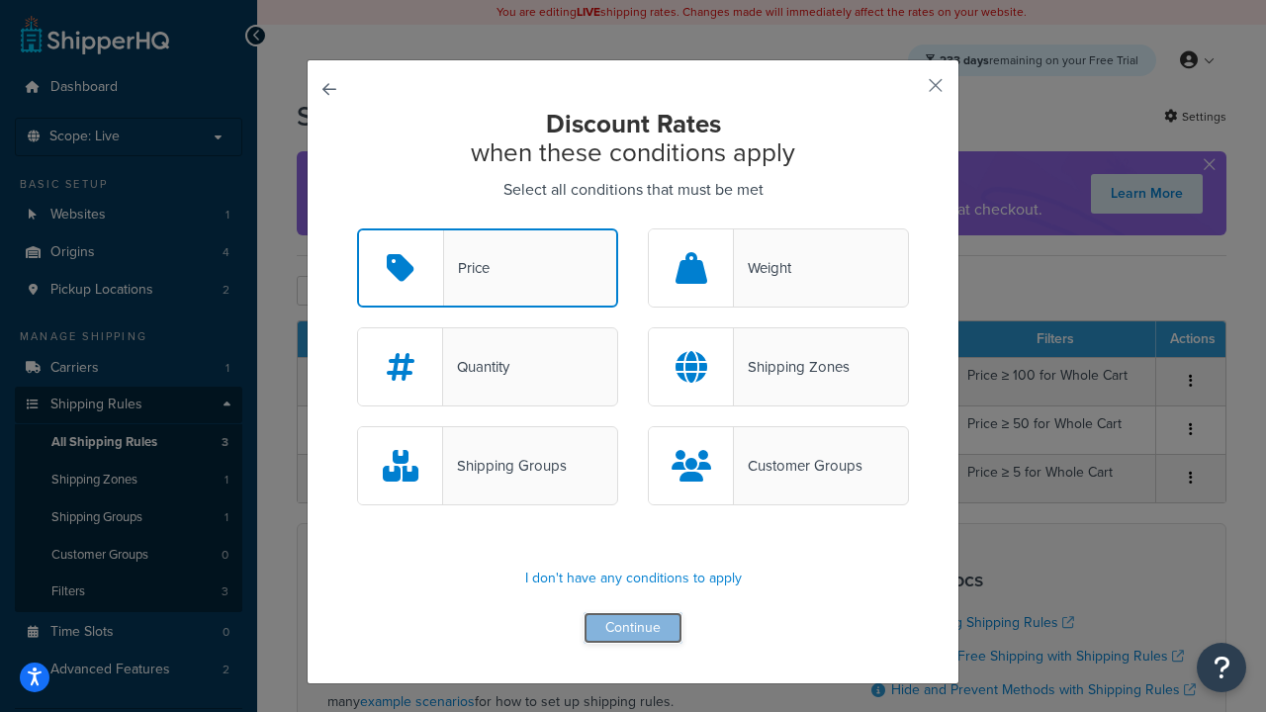
click at [633, 629] on button "Continue" at bounding box center [633, 628] width 99 height 32
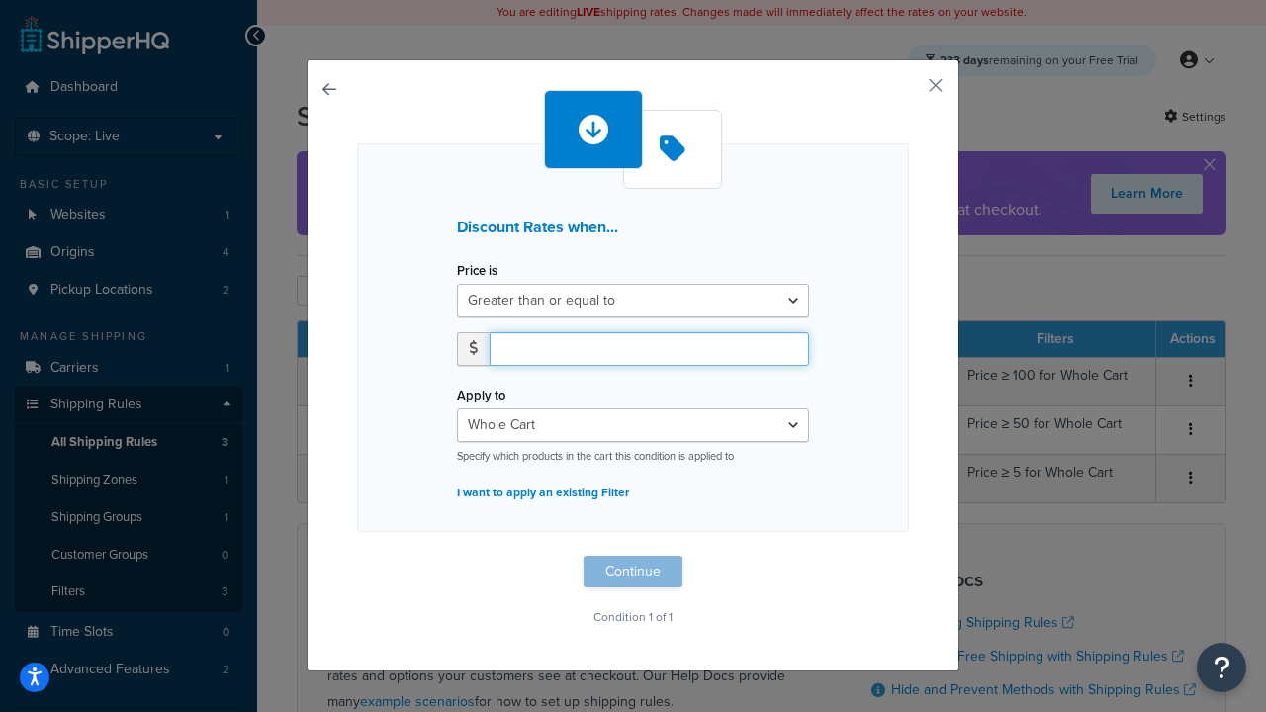
click at [649, 348] on input "number" at bounding box center [649, 349] width 319 height 34
type input "5"
click at [633, 572] on button "Continue" at bounding box center [633, 572] width 99 height 32
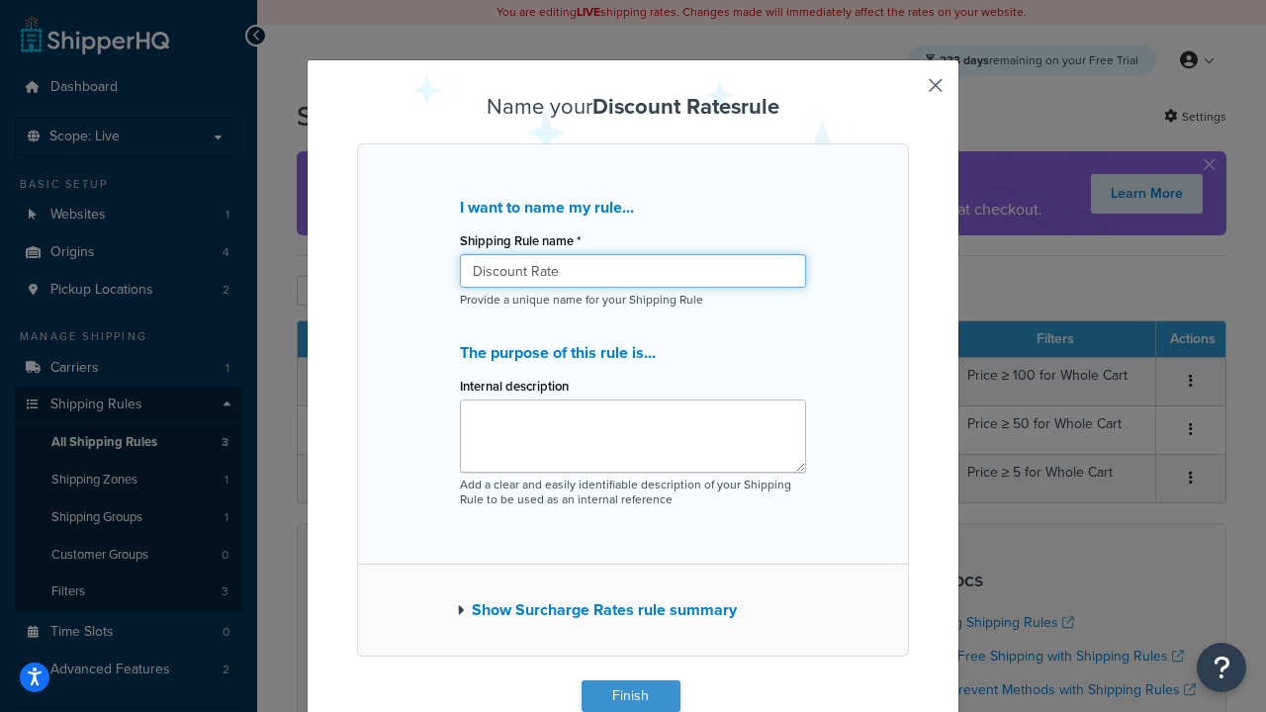
type input "Discount Rate"
click at [630, 696] on button "Finish" at bounding box center [631, 696] width 99 height 32
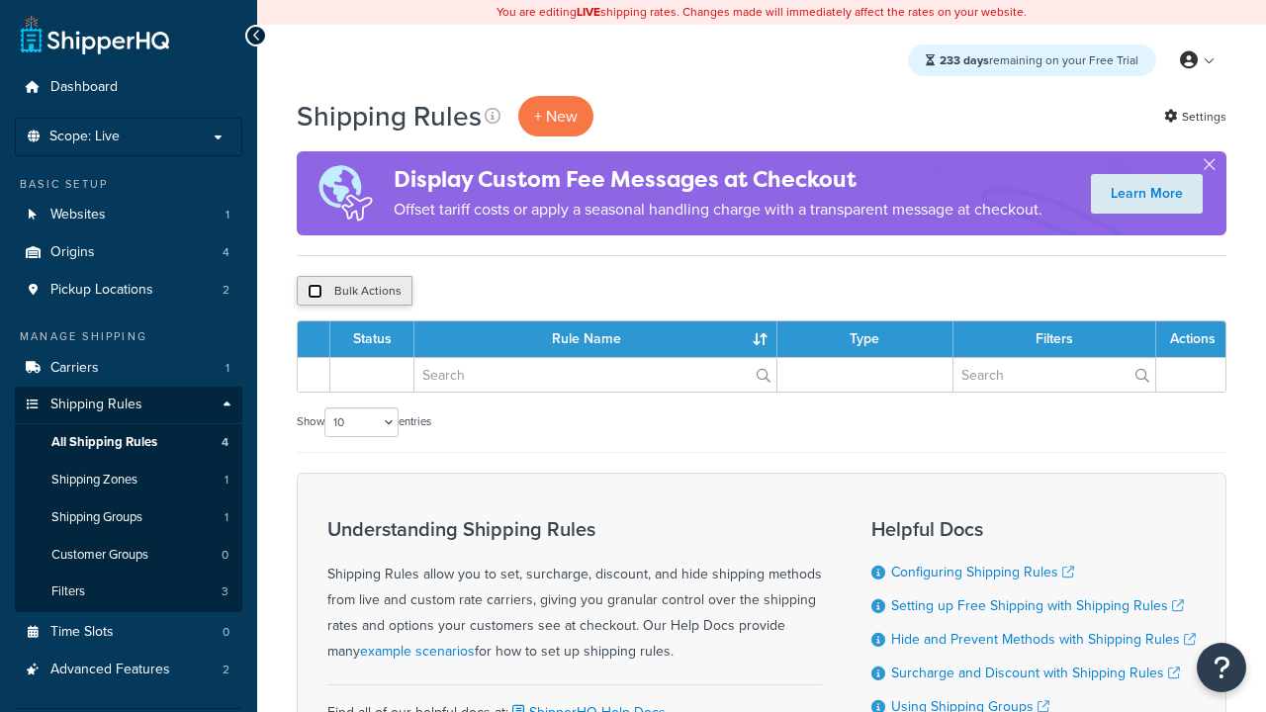
click at [315, 292] on input "checkbox" at bounding box center [315, 291] width 15 height 15
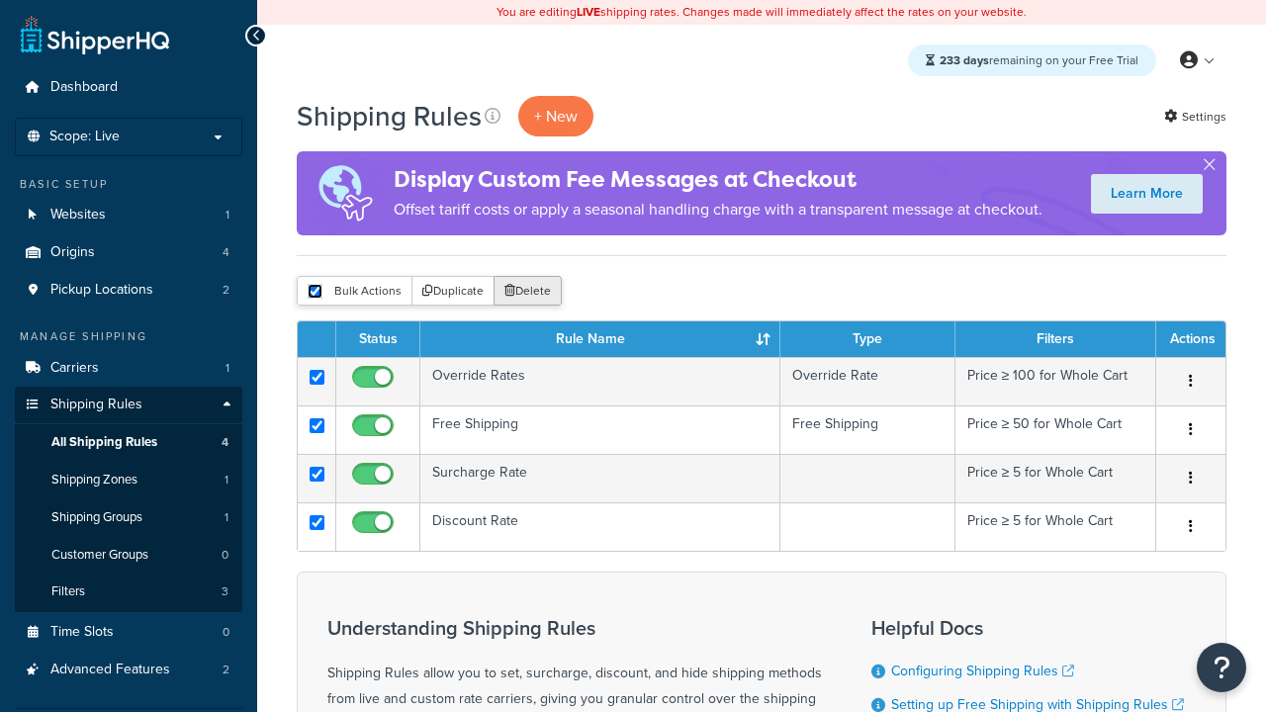
click at [315, 292] on input "checkbox" at bounding box center [315, 291] width 15 height 15
checkbox input "false"
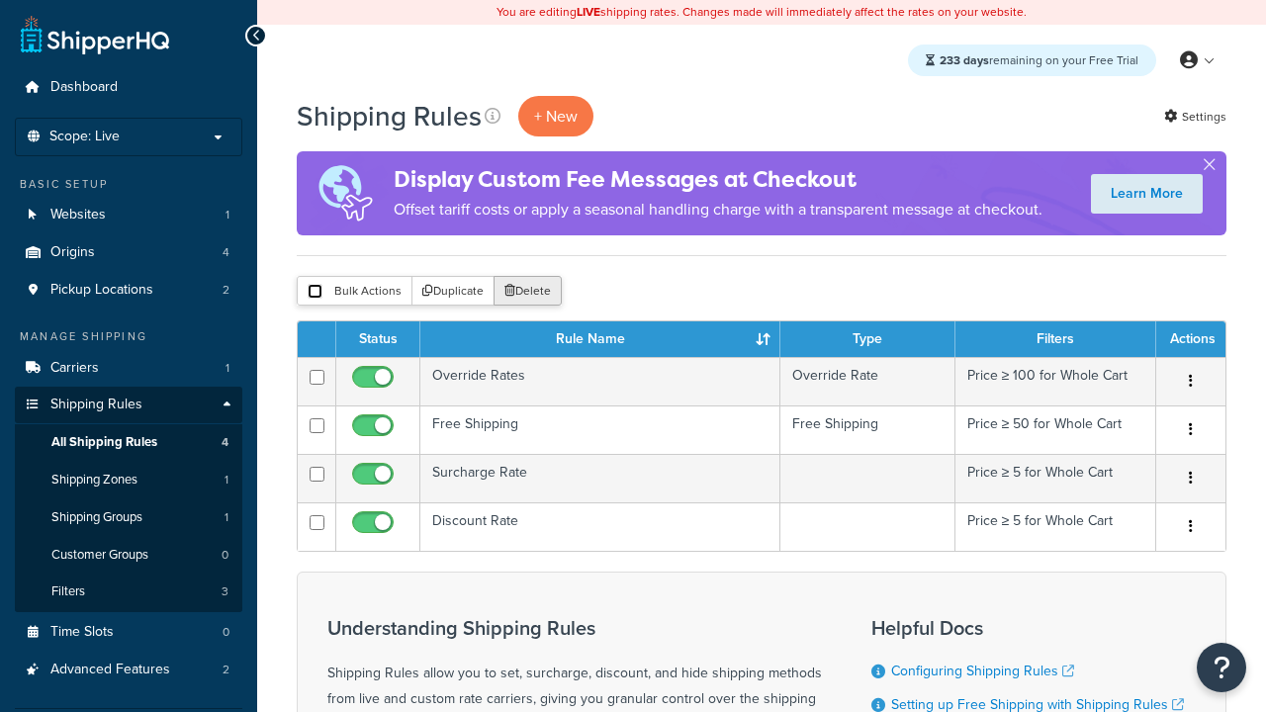
checkbox input "false"
click at [354, 292] on button "Bulk Actions" at bounding box center [355, 291] width 116 height 30
checkbox input "true"
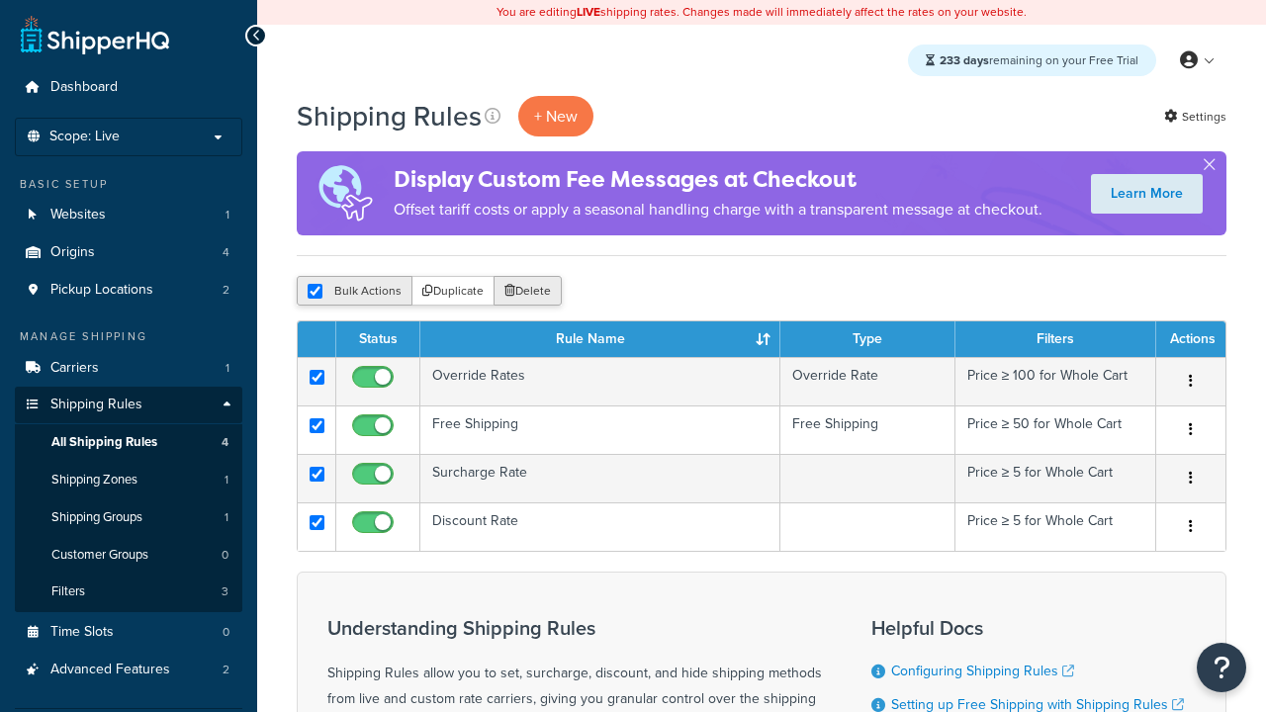
checkbox input "true"
click at [532, 292] on button "Delete" at bounding box center [528, 291] width 68 height 30
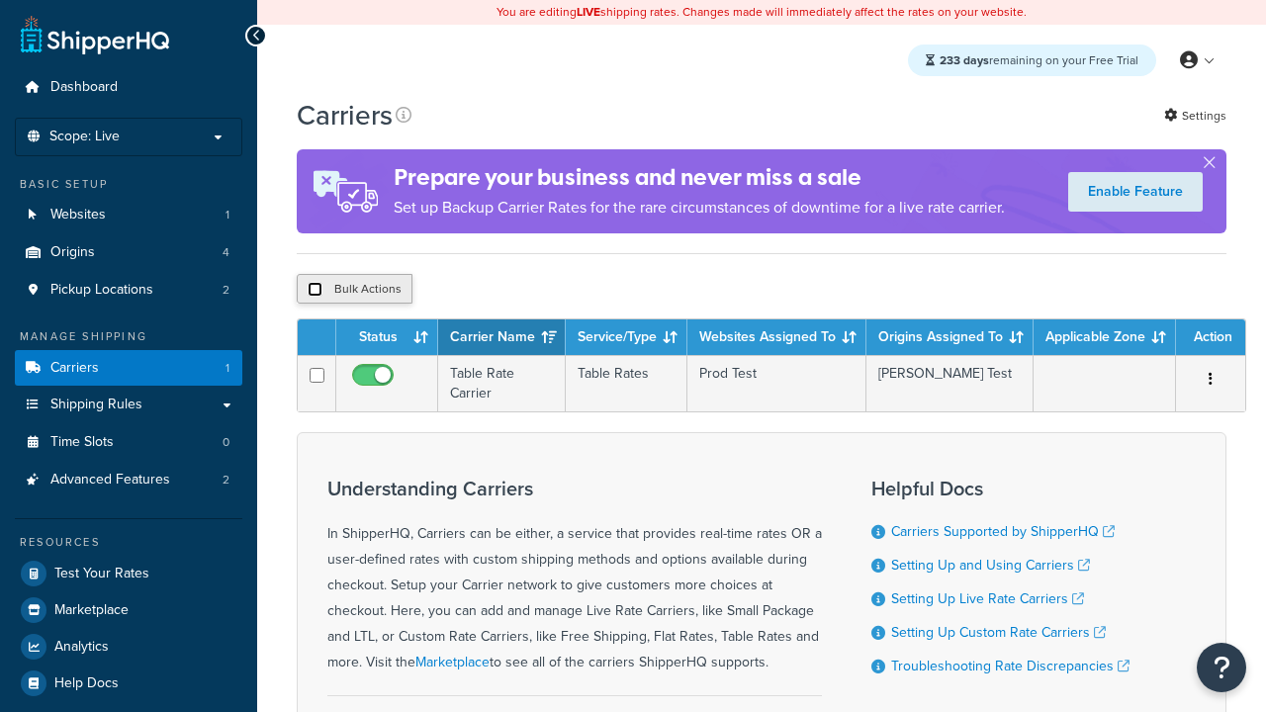
click at [315, 292] on input "checkbox" at bounding box center [315, 289] width 15 height 15
checkbox input "true"
click at [0, 0] on button "Delete" at bounding box center [0, 0] width 0 height 0
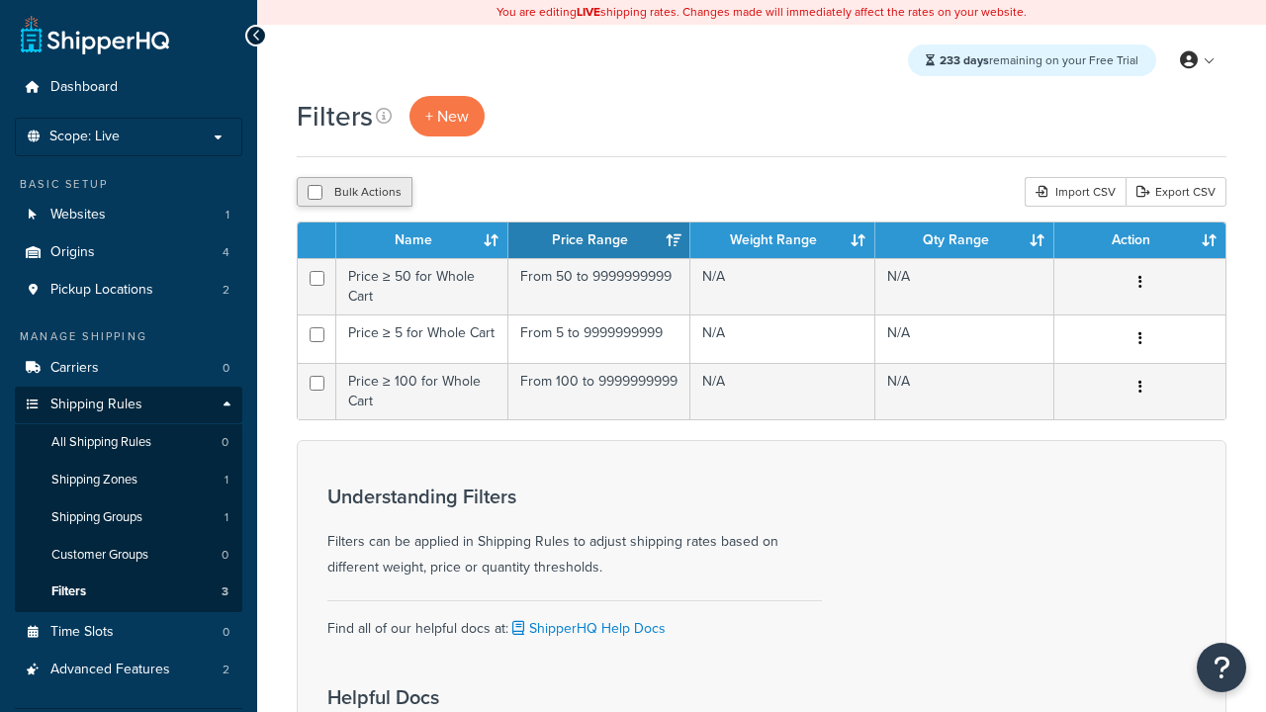
click at [354, 193] on button "Bulk Actions" at bounding box center [355, 192] width 116 height 30
checkbox input "true"
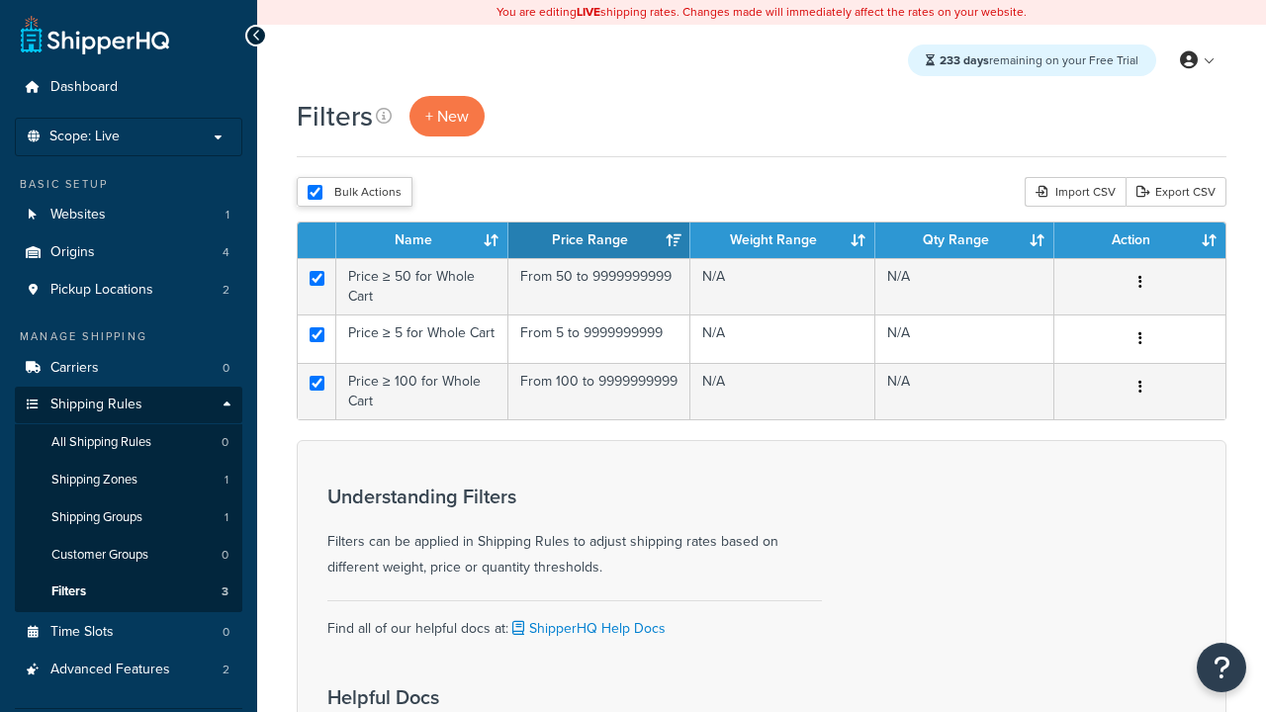
click at [0, 0] on button "Delete" at bounding box center [0, 0] width 0 height 0
